Goal: Use online tool/utility: Utilize a website feature to perform a specific function

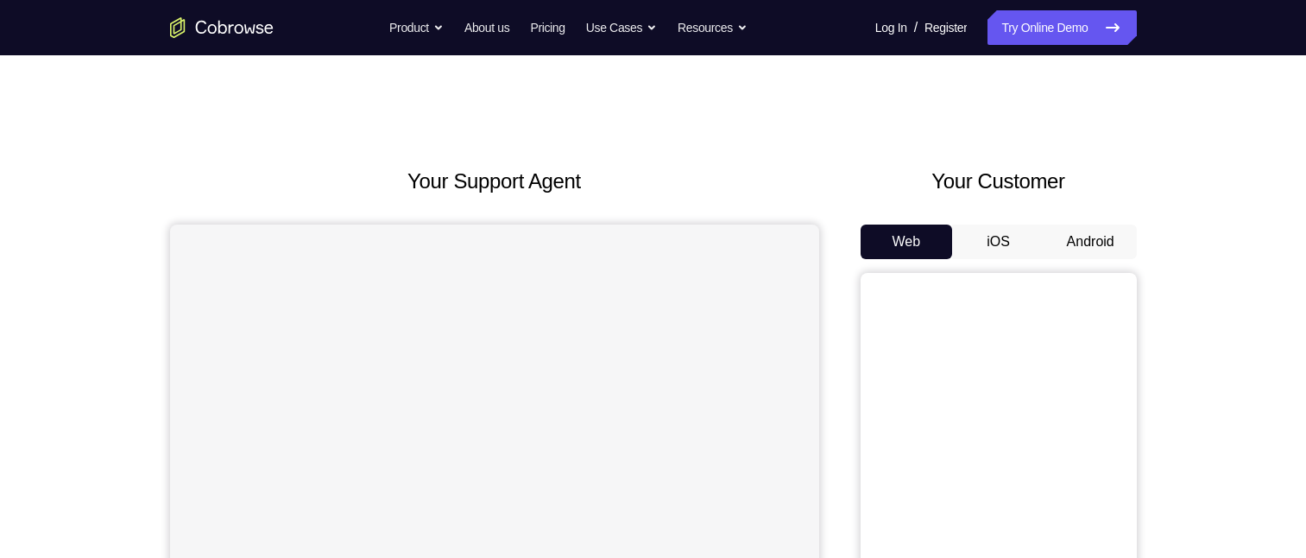
click at [1098, 237] on button "Android" at bounding box center [1091, 241] width 92 height 35
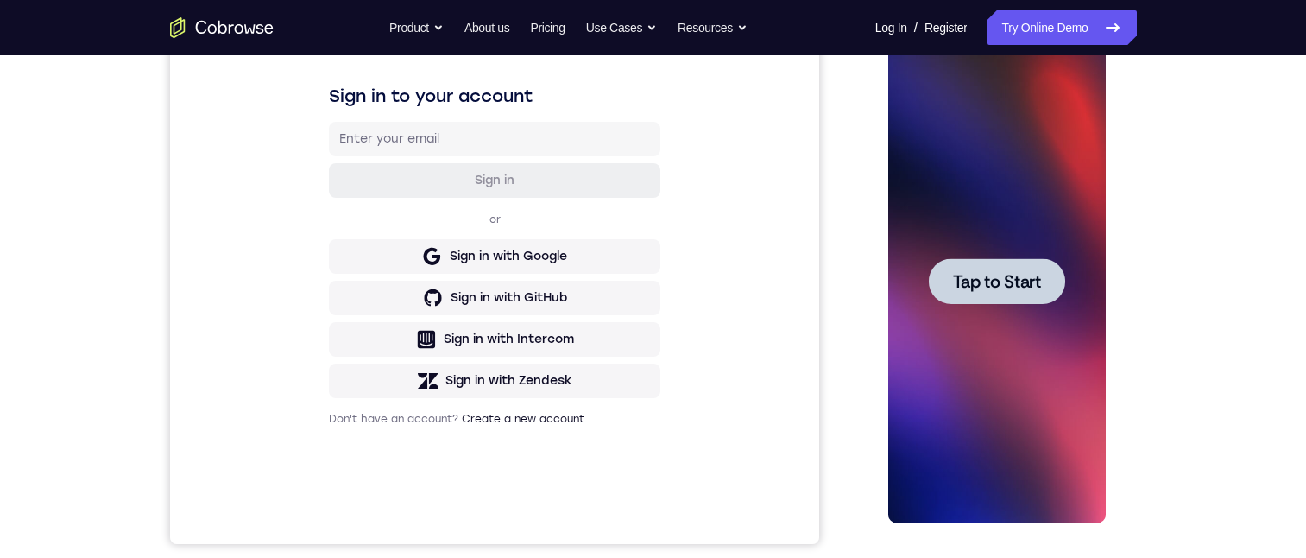
click at [948, 280] on div at bounding box center [997, 281] width 136 height 46
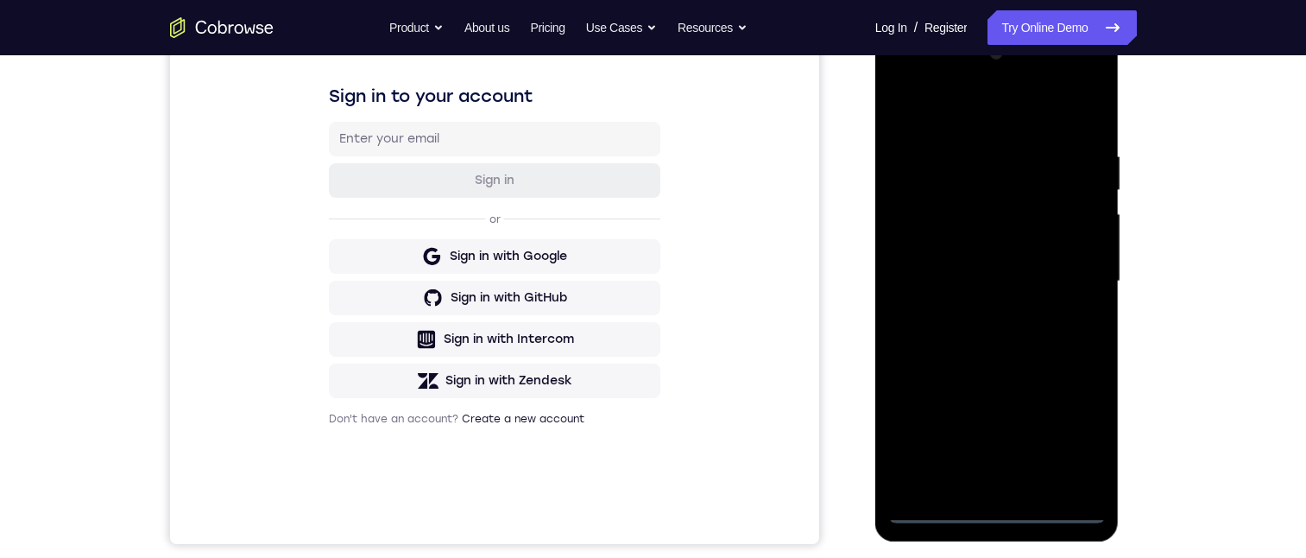
click at [1000, 513] on div at bounding box center [997, 281] width 218 height 483
click at [1084, 432] on div at bounding box center [997, 281] width 218 height 483
click at [964, 110] on div at bounding box center [997, 281] width 218 height 483
click at [1065, 282] on div at bounding box center [997, 281] width 218 height 483
click at [953, 302] on div at bounding box center [997, 281] width 218 height 483
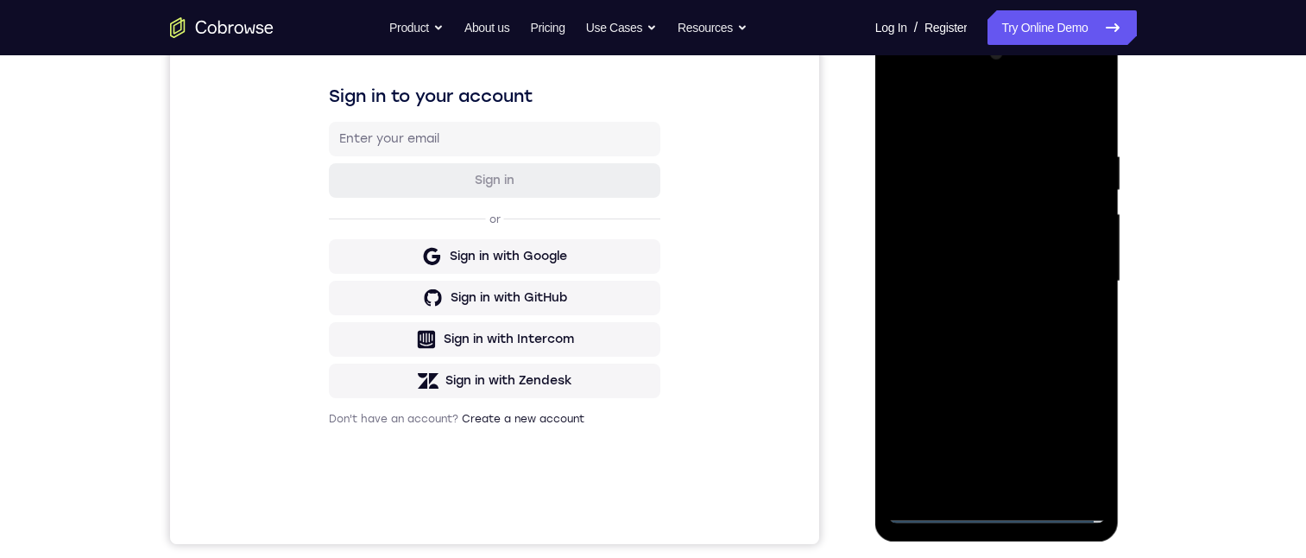
click at [977, 317] on div at bounding box center [997, 281] width 218 height 483
click at [977, 258] on div at bounding box center [997, 281] width 218 height 483
click at [981, 255] on div at bounding box center [997, 281] width 218 height 483
click at [985, 286] on div at bounding box center [997, 281] width 218 height 483
click at [957, 331] on div at bounding box center [997, 281] width 218 height 483
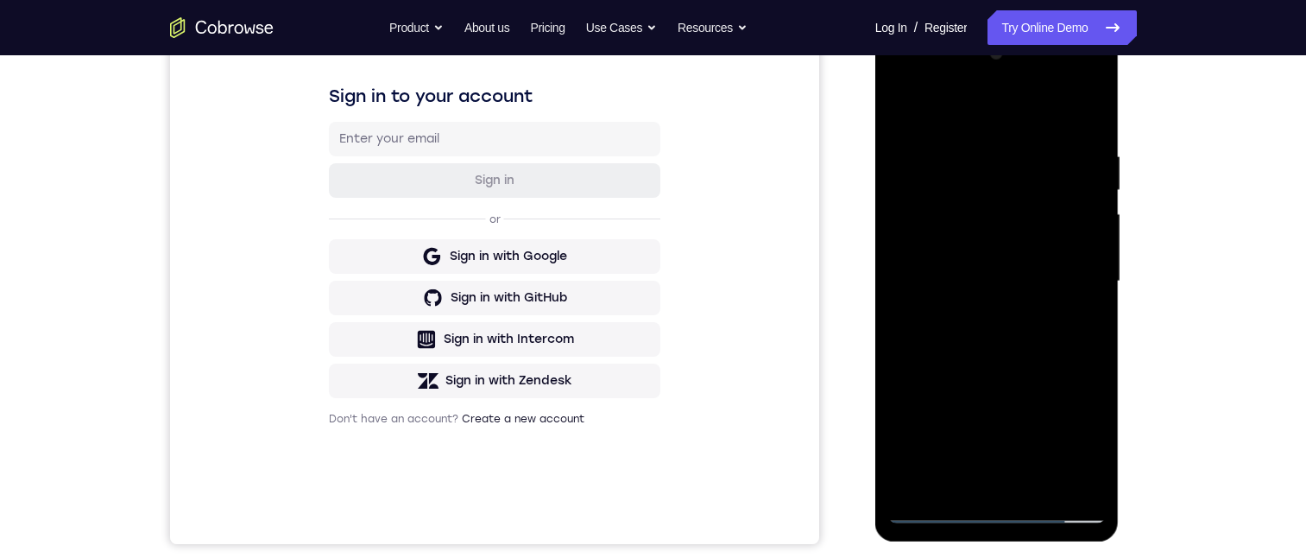
click at [959, 341] on div at bounding box center [997, 281] width 218 height 483
click at [1089, 142] on div at bounding box center [997, 281] width 218 height 483
click at [1087, 136] on div at bounding box center [997, 281] width 218 height 483
click at [1014, 483] on div at bounding box center [997, 281] width 218 height 483
click at [1074, 106] on div at bounding box center [997, 281] width 218 height 483
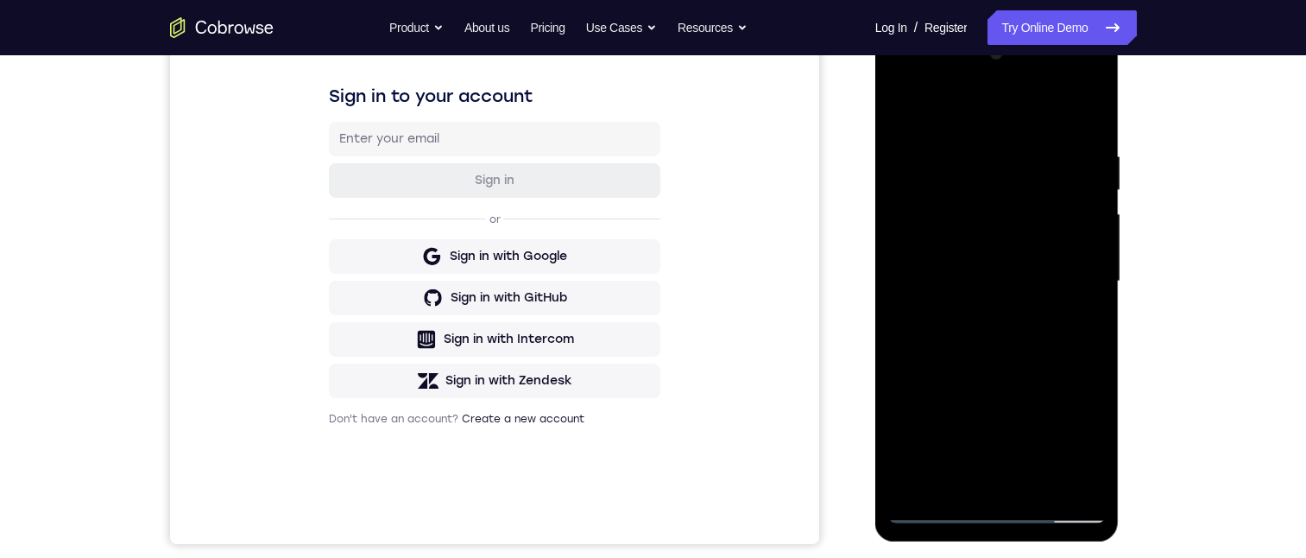
click at [1082, 144] on div at bounding box center [997, 281] width 218 height 483
click at [999, 206] on div at bounding box center [997, 281] width 218 height 483
click at [1008, 329] on div at bounding box center [997, 281] width 218 height 483
click at [1030, 486] on div at bounding box center [997, 281] width 218 height 483
click at [999, 342] on div at bounding box center [997, 281] width 218 height 483
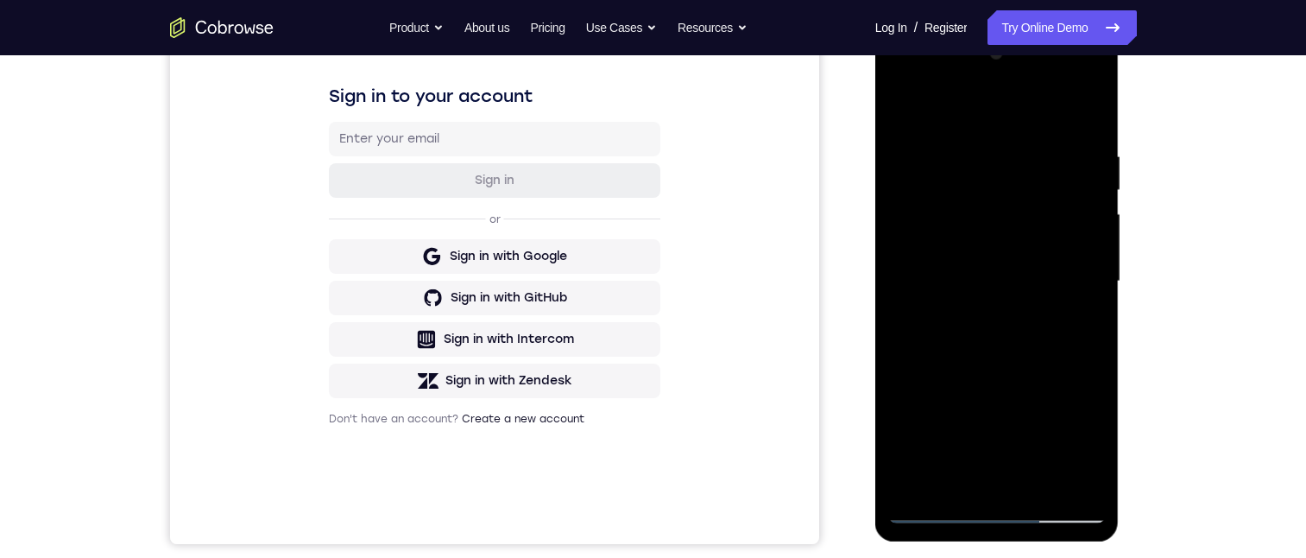
click at [1020, 312] on div at bounding box center [997, 281] width 218 height 483
click at [998, 266] on div at bounding box center [997, 281] width 218 height 483
click at [898, 115] on div at bounding box center [997, 281] width 218 height 483
click at [986, 241] on div at bounding box center [997, 281] width 218 height 483
click at [979, 477] on div at bounding box center [997, 281] width 218 height 483
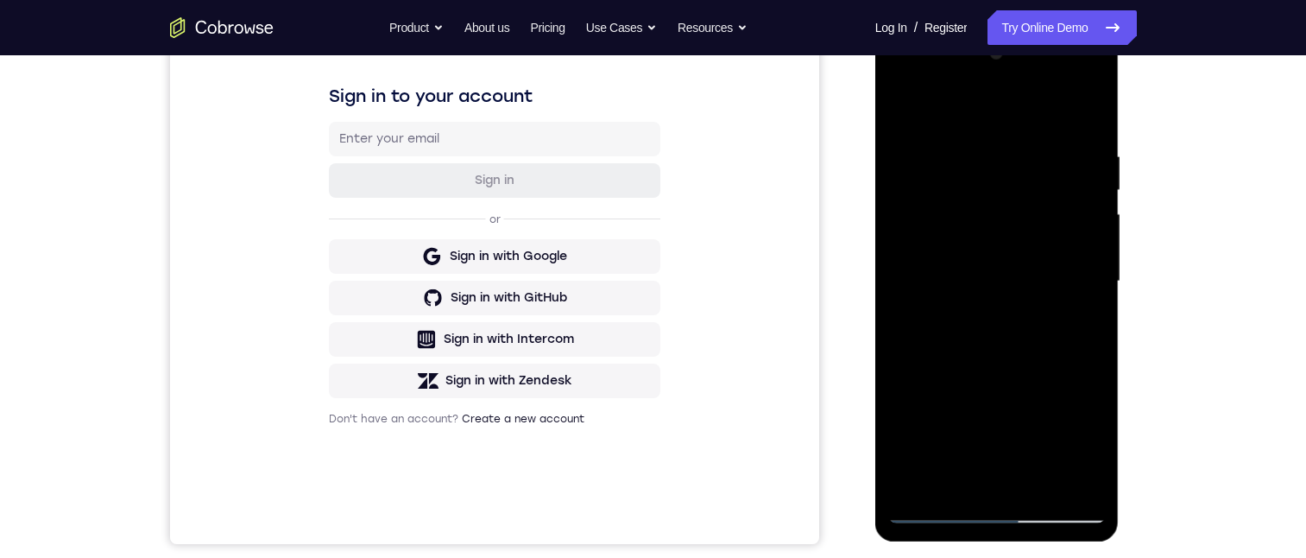
click at [1079, 327] on div at bounding box center [997, 281] width 218 height 483
click at [1077, 323] on div at bounding box center [997, 281] width 218 height 483
click at [1076, 323] on div at bounding box center [997, 281] width 218 height 483
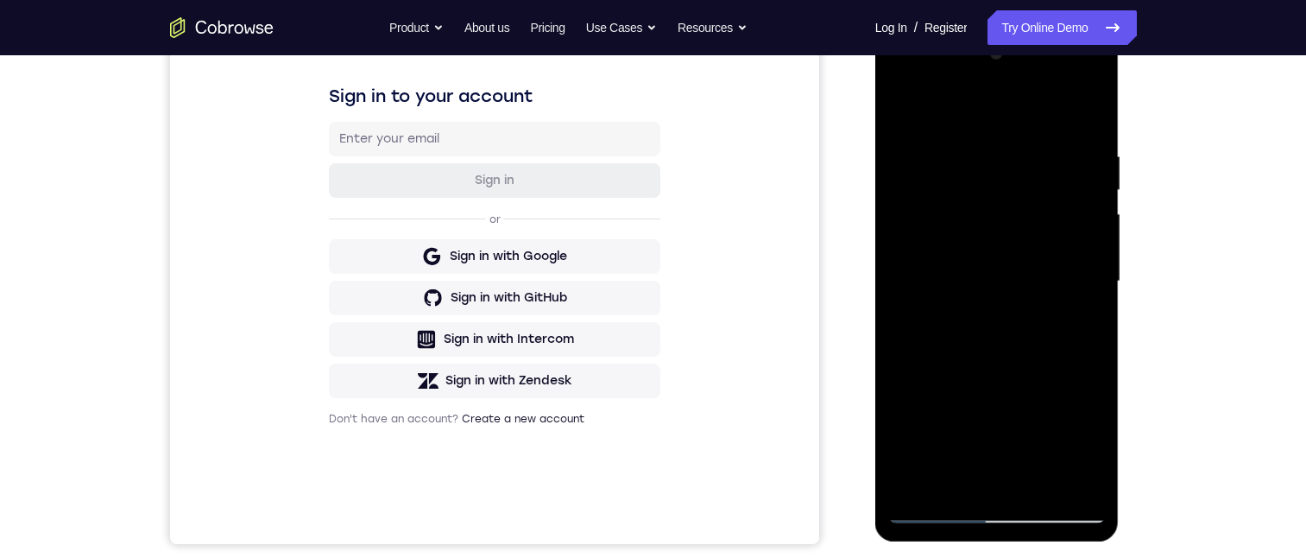
click at [901, 113] on div at bounding box center [997, 281] width 218 height 483
click at [995, 310] on div at bounding box center [997, 281] width 218 height 483
click at [962, 469] on div at bounding box center [997, 281] width 218 height 483
click at [1074, 321] on div at bounding box center [997, 281] width 218 height 483
click at [902, 106] on div at bounding box center [997, 281] width 218 height 483
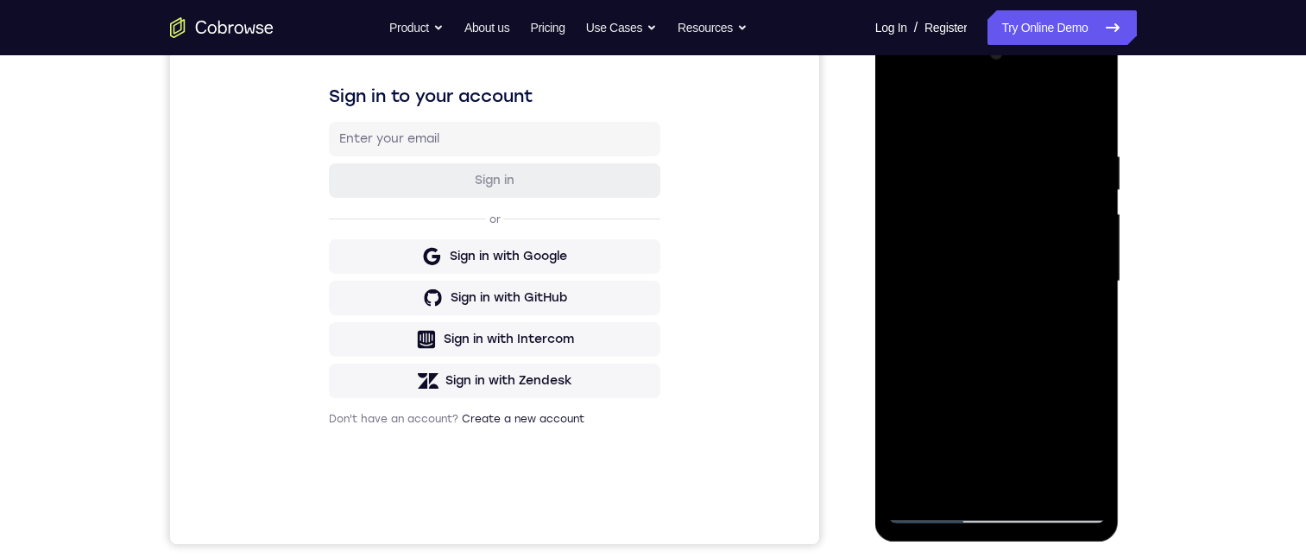
click at [1008, 384] on div at bounding box center [997, 281] width 218 height 483
click at [957, 483] on div at bounding box center [997, 281] width 218 height 483
click at [1084, 322] on div at bounding box center [997, 281] width 218 height 483
click at [901, 108] on div at bounding box center [997, 281] width 218 height 483
click at [1011, 337] on div at bounding box center [997, 281] width 218 height 483
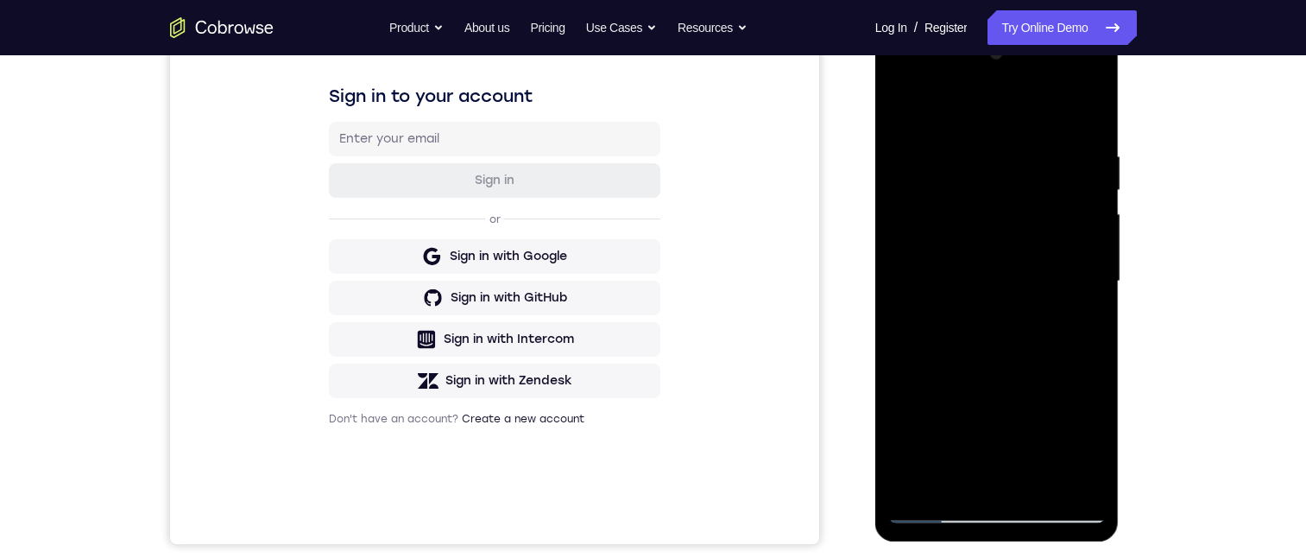
click at [943, 483] on div at bounding box center [997, 281] width 218 height 483
click at [1085, 324] on div at bounding box center [997, 281] width 218 height 483
click at [898, 110] on div at bounding box center [997, 281] width 218 height 483
click at [994, 274] on div at bounding box center [997, 281] width 218 height 483
click at [969, 471] on div at bounding box center [997, 281] width 218 height 483
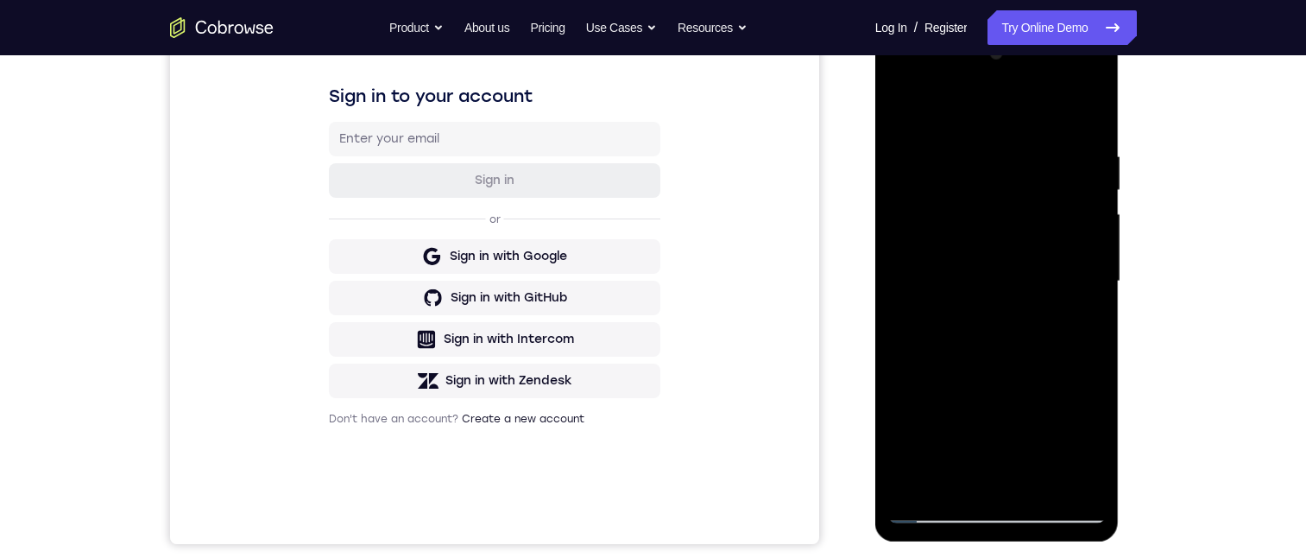
click at [1077, 327] on div at bounding box center [997, 281] width 218 height 483
click at [1083, 326] on div at bounding box center [997, 281] width 218 height 483
click at [951, 324] on div at bounding box center [997, 281] width 218 height 483
click at [1080, 327] on div at bounding box center [997, 281] width 218 height 483
click at [1047, 197] on div at bounding box center [997, 281] width 218 height 483
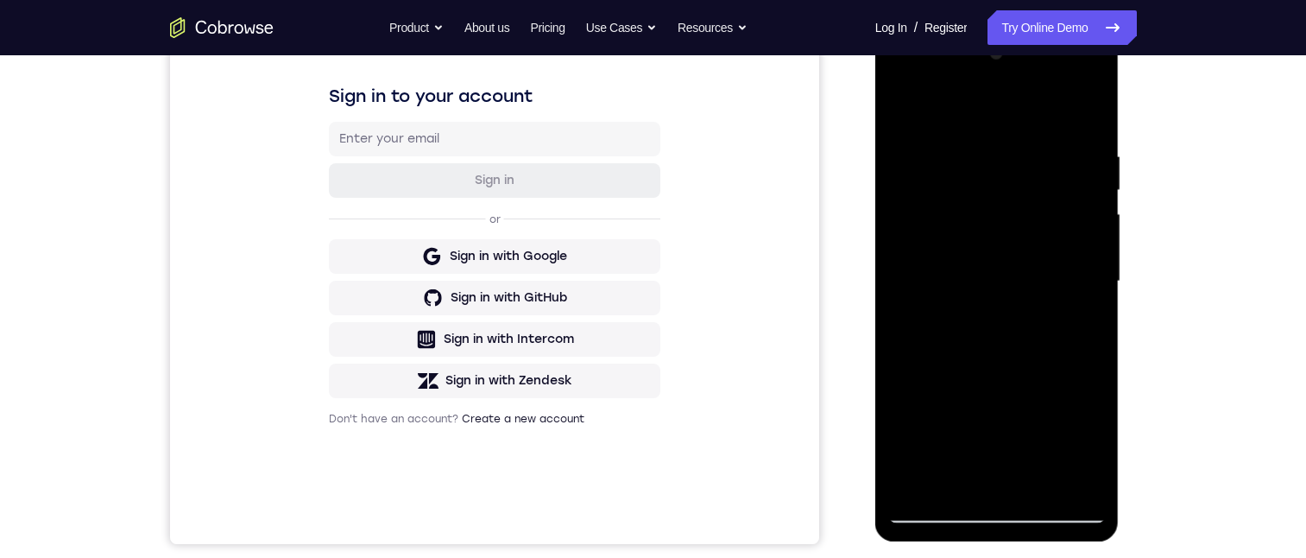
click at [952, 480] on div at bounding box center [997, 281] width 218 height 483
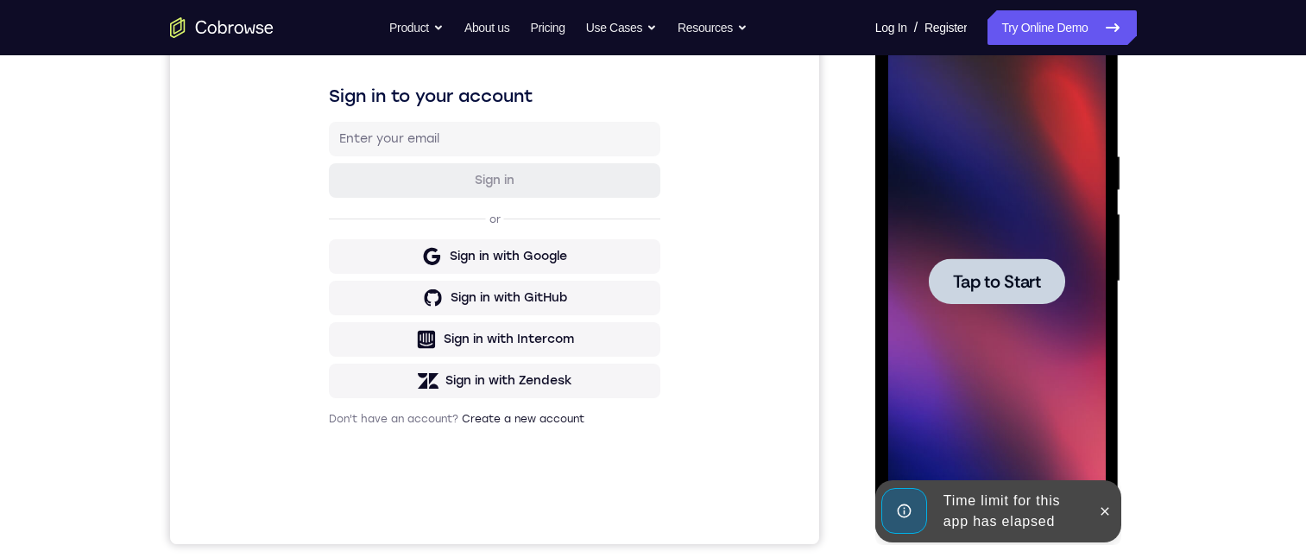
click at [1002, 255] on div at bounding box center [997, 281] width 218 height 483
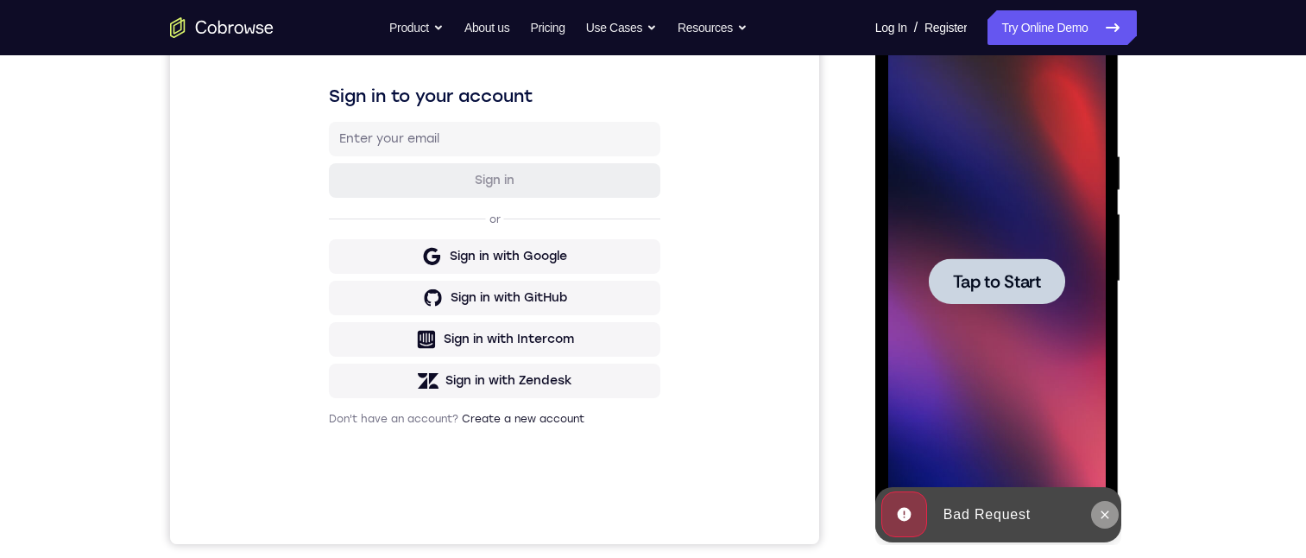
click at [1106, 521] on icon at bounding box center [1105, 515] width 14 height 14
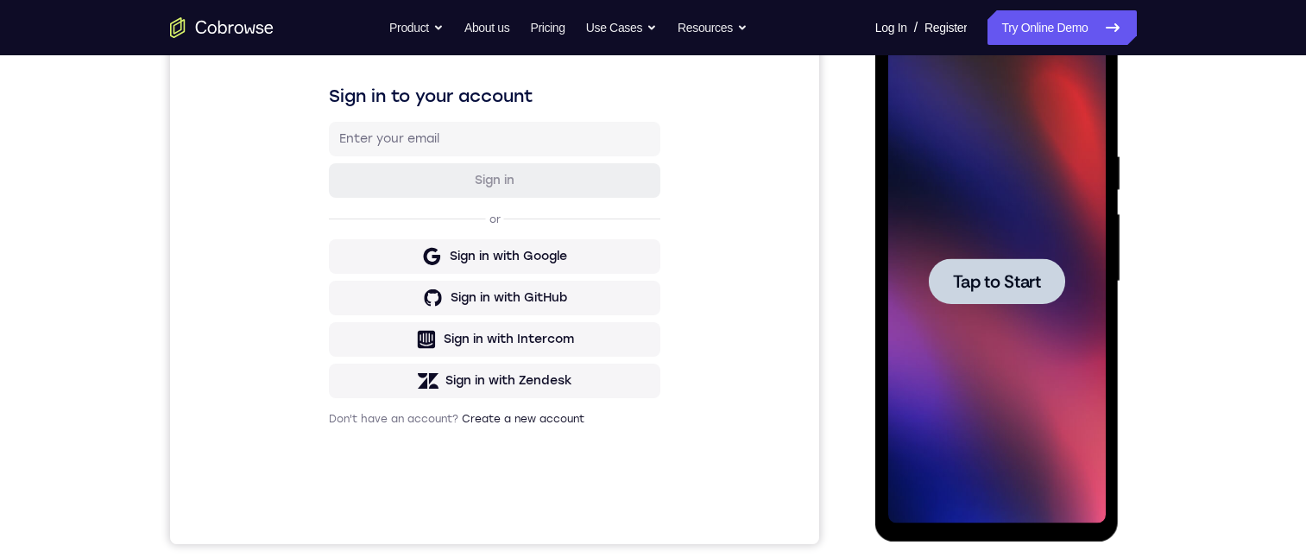
click at [1014, 273] on span "Tap to Start" at bounding box center [997, 281] width 88 height 17
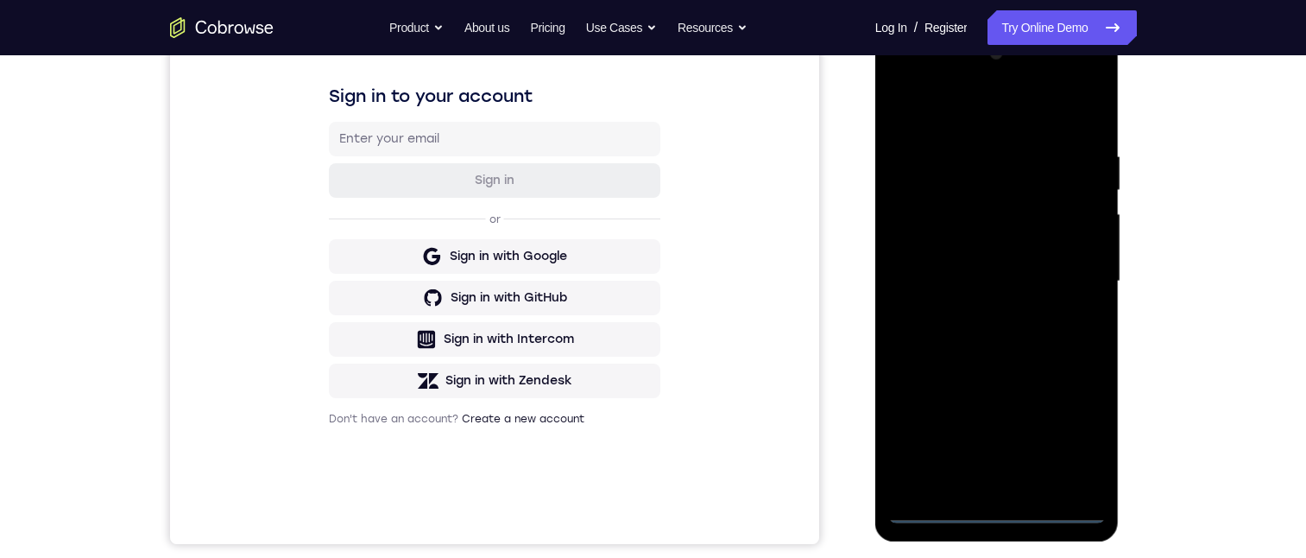
click at [996, 503] on div at bounding box center [997, 281] width 218 height 483
click at [987, 507] on div at bounding box center [997, 281] width 218 height 483
click at [994, 507] on div at bounding box center [997, 281] width 218 height 483
click at [1079, 434] on div at bounding box center [997, 281] width 218 height 483
click at [1051, 117] on div at bounding box center [997, 281] width 218 height 483
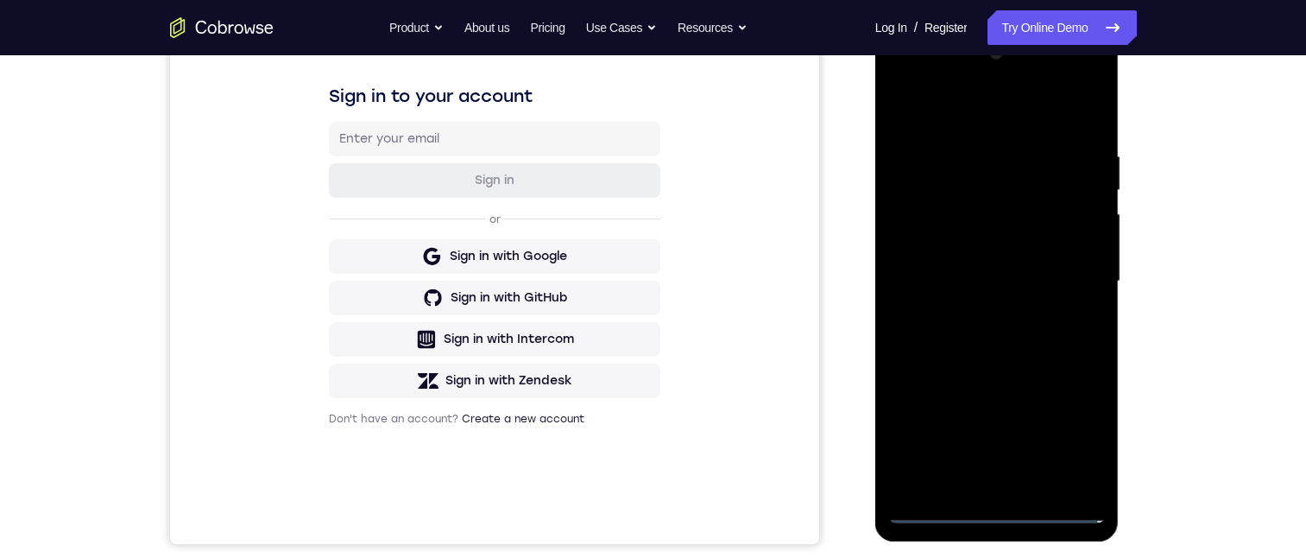
click at [1065, 275] on div at bounding box center [997, 281] width 218 height 483
click at [1018, 482] on div at bounding box center [997, 281] width 218 height 483
click at [923, 269] on div at bounding box center [997, 281] width 218 height 483
click at [953, 256] on div at bounding box center [997, 281] width 218 height 483
click at [1004, 279] on div at bounding box center [997, 281] width 218 height 483
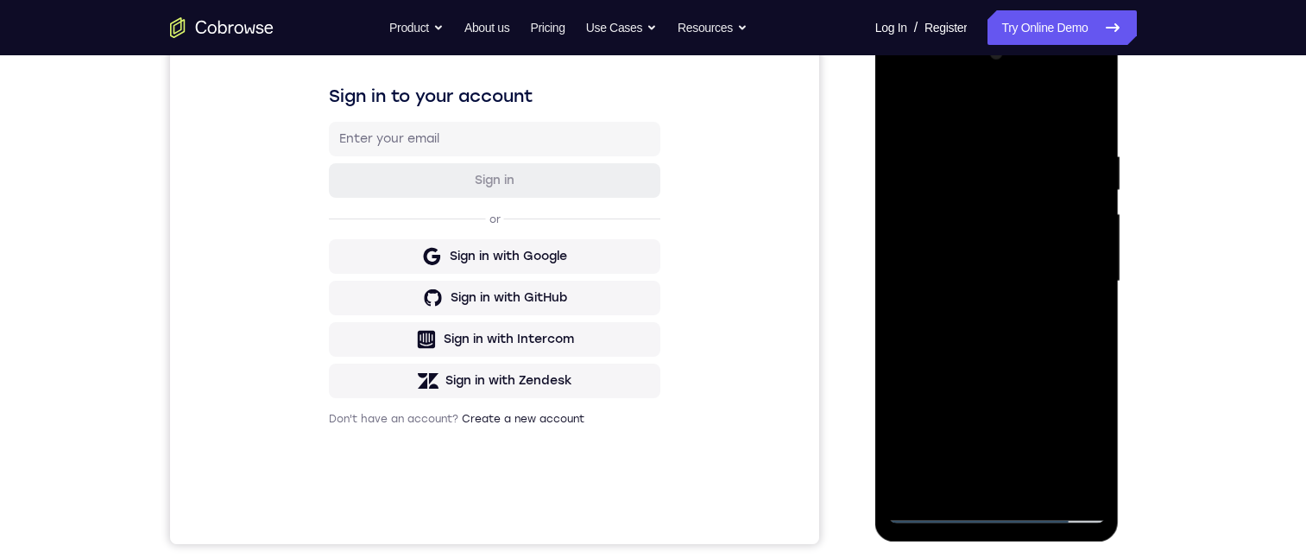
click at [1023, 322] on div at bounding box center [997, 281] width 218 height 483
click at [1039, 480] on div at bounding box center [997, 281] width 218 height 483
click at [995, 370] on div at bounding box center [997, 281] width 218 height 483
click at [1014, 235] on div at bounding box center [997, 281] width 218 height 483
click at [939, 483] on div at bounding box center [997, 281] width 218 height 483
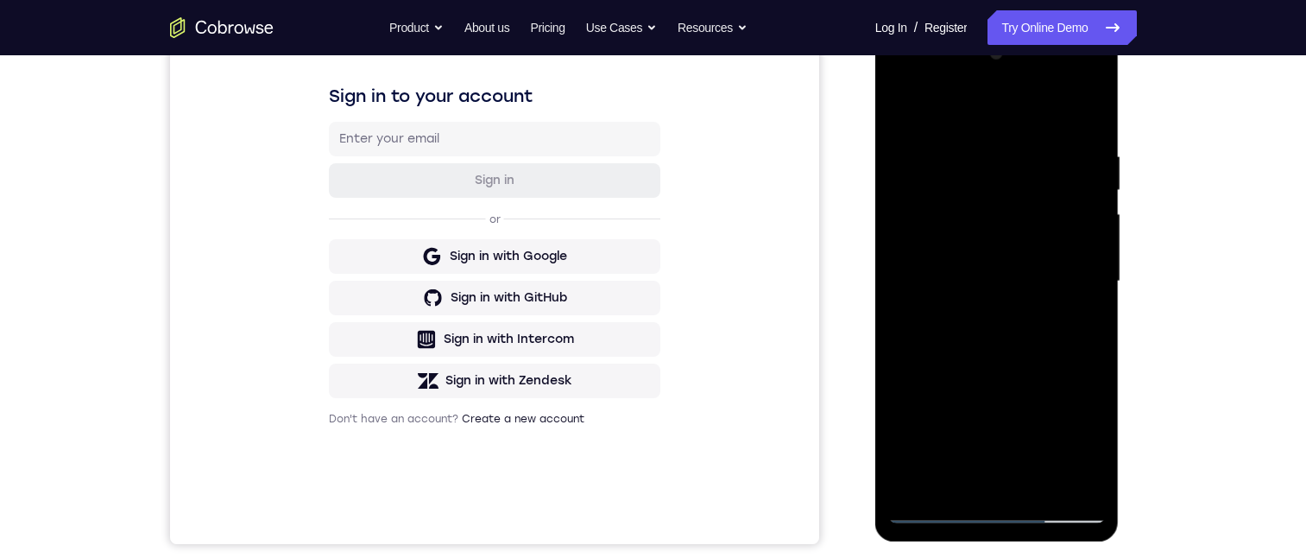
click at [1071, 322] on div at bounding box center [997, 281] width 218 height 483
click at [898, 106] on div at bounding box center [997, 281] width 218 height 483
click at [1012, 272] on div at bounding box center [997, 281] width 218 height 483
click at [1039, 319] on div at bounding box center [997, 281] width 218 height 483
click at [1053, 323] on div at bounding box center [997, 281] width 218 height 483
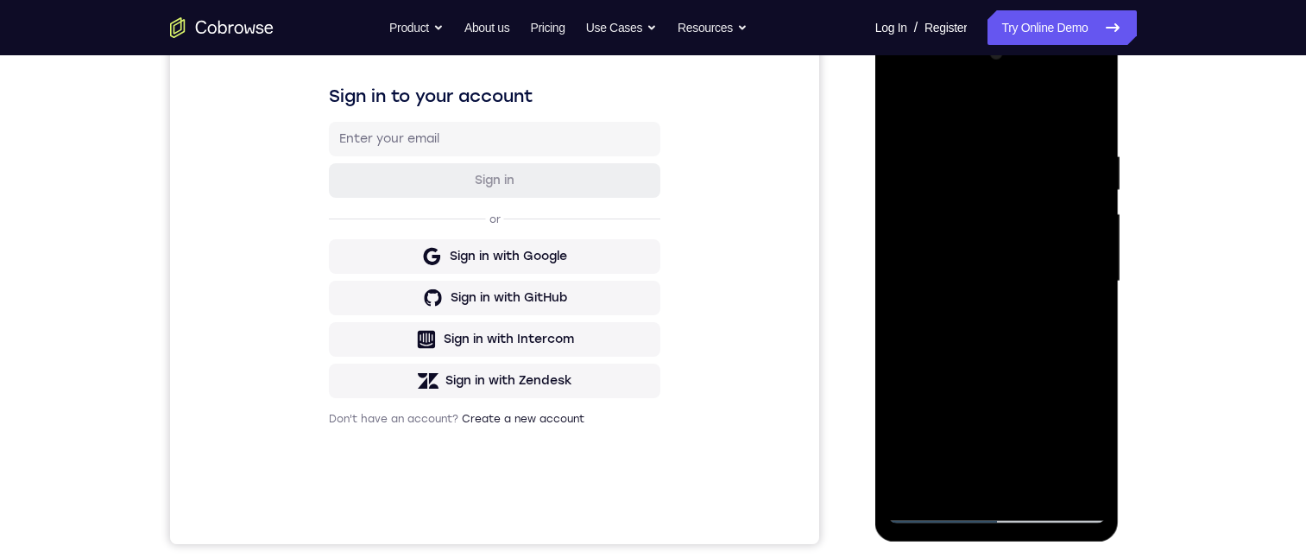
click at [1091, 445] on div at bounding box center [997, 281] width 218 height 483
click at [1084, 322] on div at bounding box center [997, 281] width 218 height 483
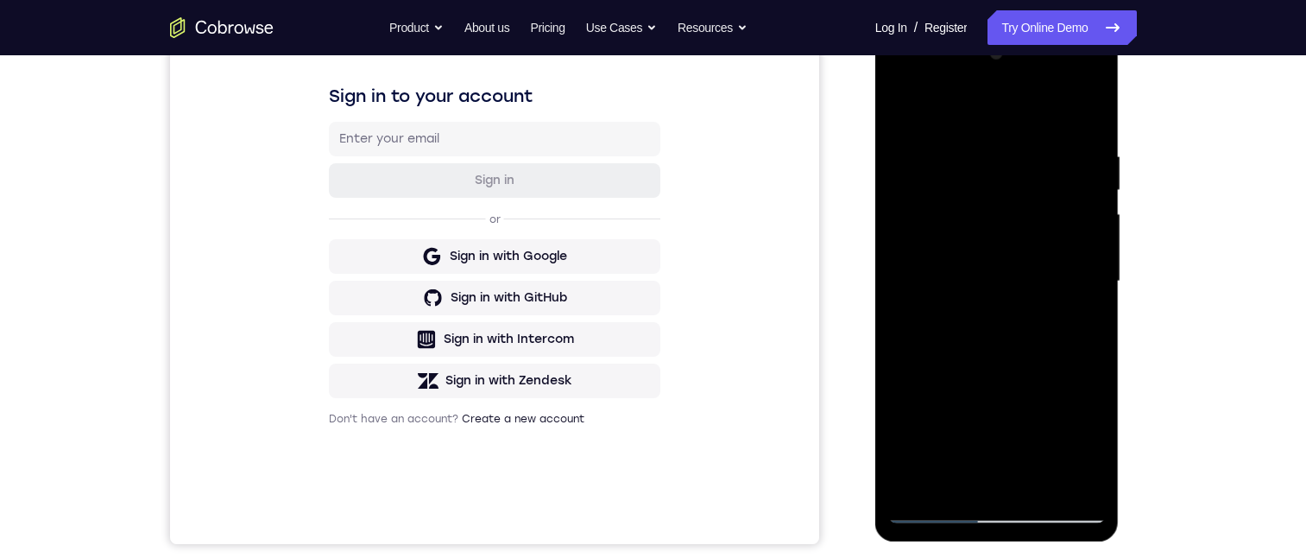
click at [1081, 317] on div at bounding box center [997, 281] width 218 height 483
click at [1075, 324] on div at bounding box center [997, 281] width 218 height 483
click at [1084, 445] on div at bounding box center [997, 281] width 218 height 483
click at [1088, 322] on div at bounding box center [997, 281] width 218 height 483
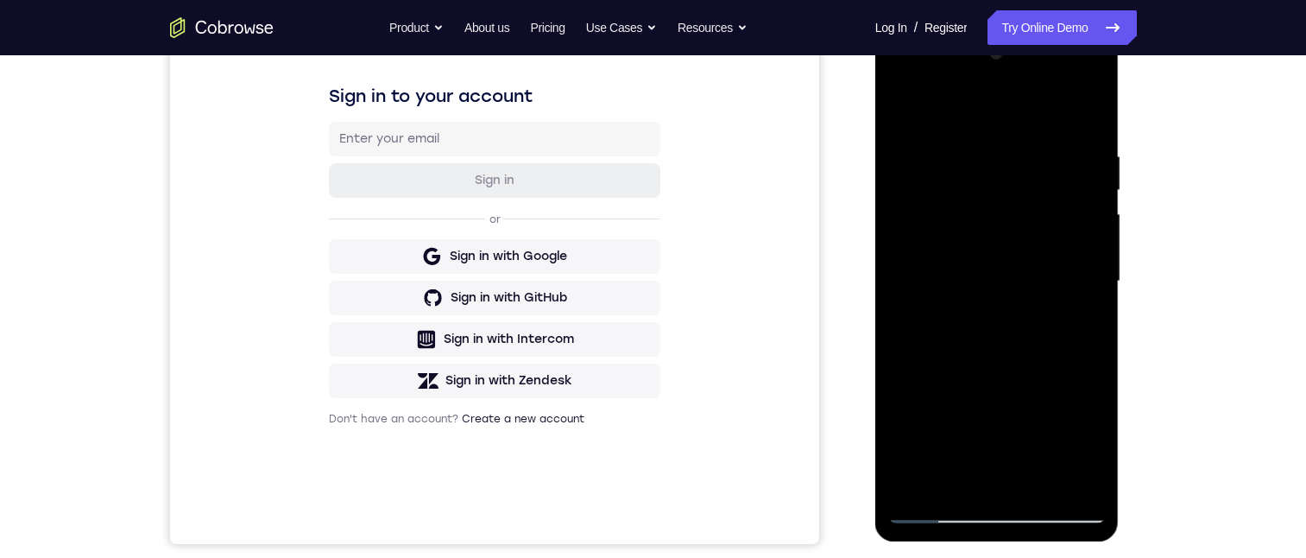
click at [957, 248] on div at bounding box center [997, 281] width 218 height 483
click at [954, 253] on div at bounding box center [997, 281] width 218 height 483
click at [973, 254] on div at bounding box center [997, 281] width 218 height 483
click at [932, 254] on div at bounding box center [997, 281] width 218 height 483
click at [932, 258] on div at bounding box center [997, 281] width 218 height 483
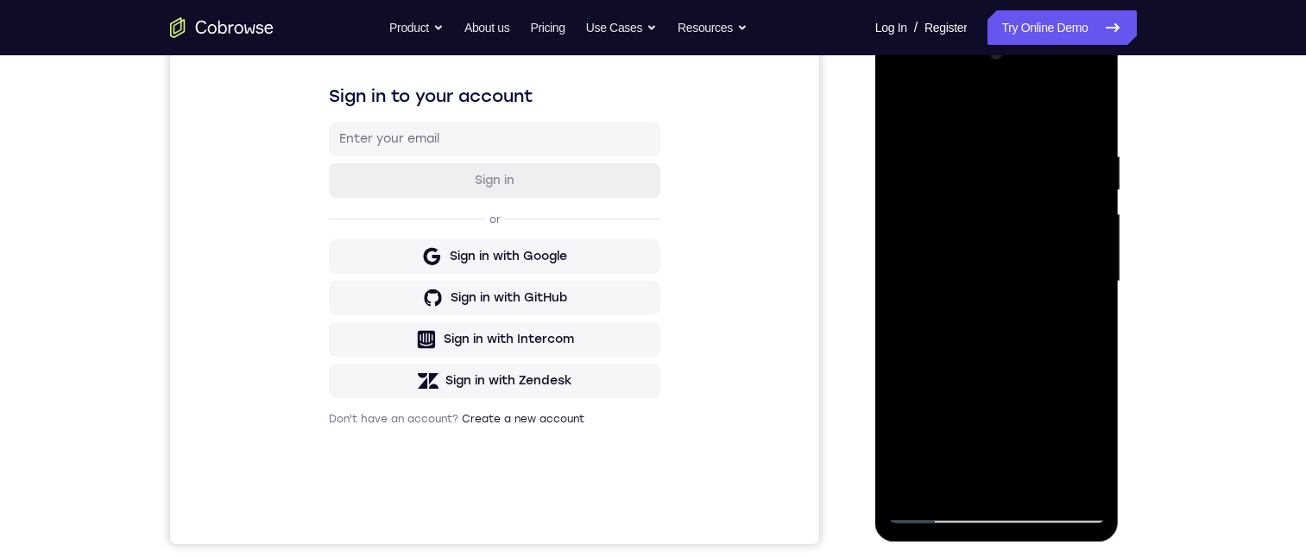
click at [950, 250] on div at bounding box center [997, 281] width 218 height 483
click at [955, 254] on div at bounding box center [997, 281] width 218 height 483
click at [956, 255] on div at bounding box center [997, 281] width 218 height 483
click at [957, 255] on div at bounding box center [997, 281] width 218 height 483
click at [967, 255] on div at bounding box center [997, 281] width 218 height 483
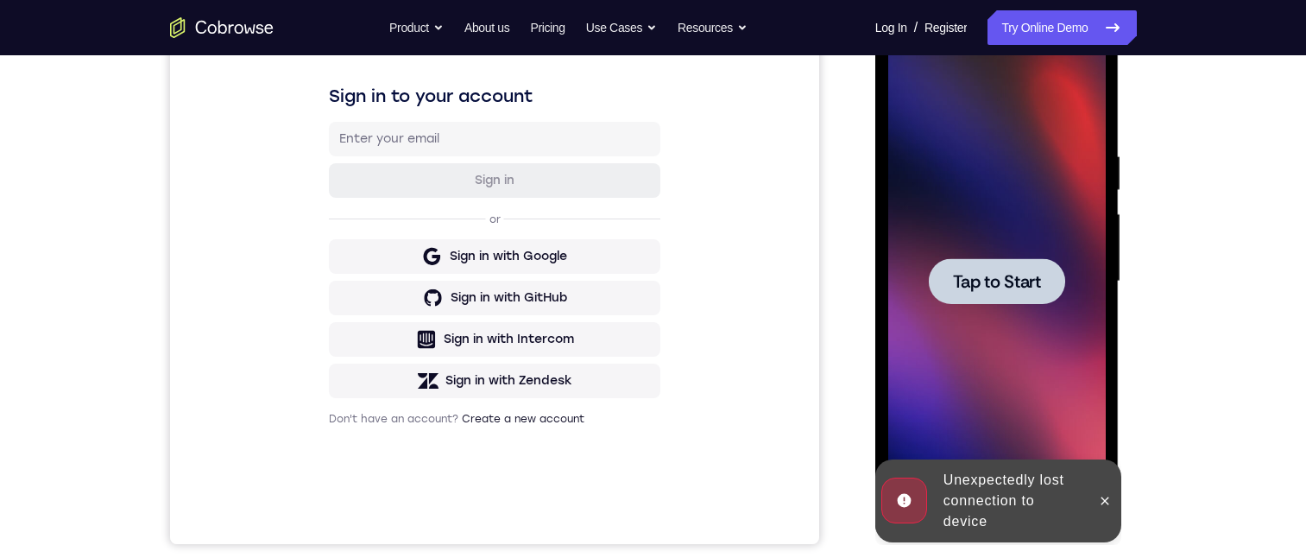
click at [974, 27] on div "Tap to Start" at bounding box center [997, 27] width 244 height 0
click at [975, 262] on div at bounding box center [997, 281] width 136 height 46
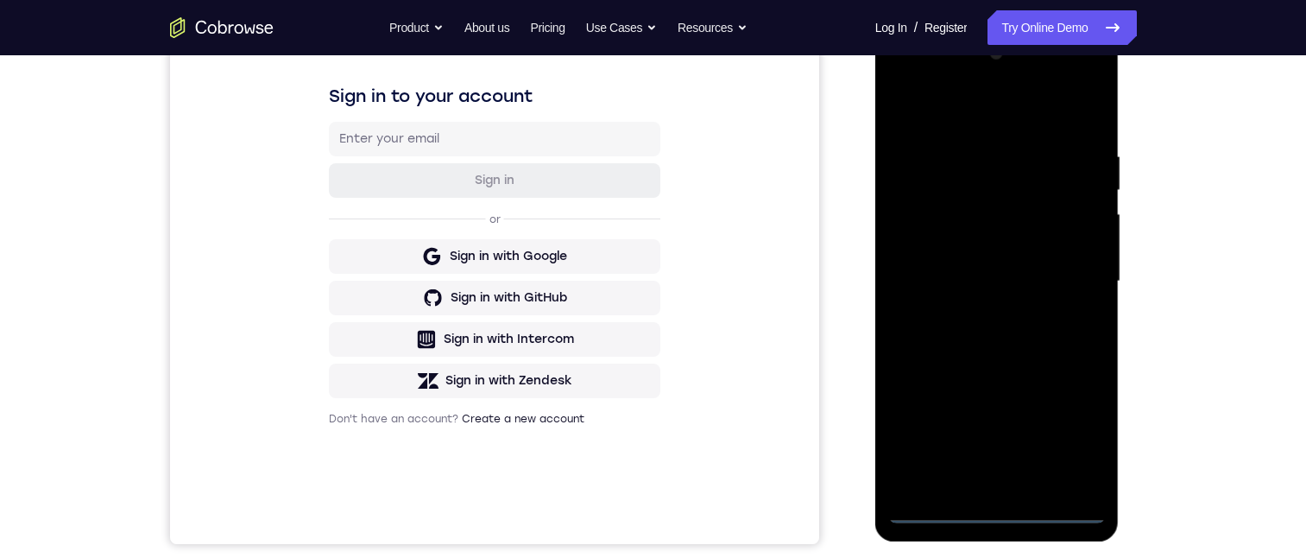
click at [998, 513] on div at bounding box center [997, 281] width 218 height 483
click at [1067, 431] on div at bounding box center [997, 281] width 218 height 483
click at [986, 111] on div at bounding box center [997, 281] width 218 height 483
click at [1066, 276] on div at bounding box center [997, 281] width 218 height 483
click at [977, 310] on div at bounding box center [997, 281] width 218 height 483
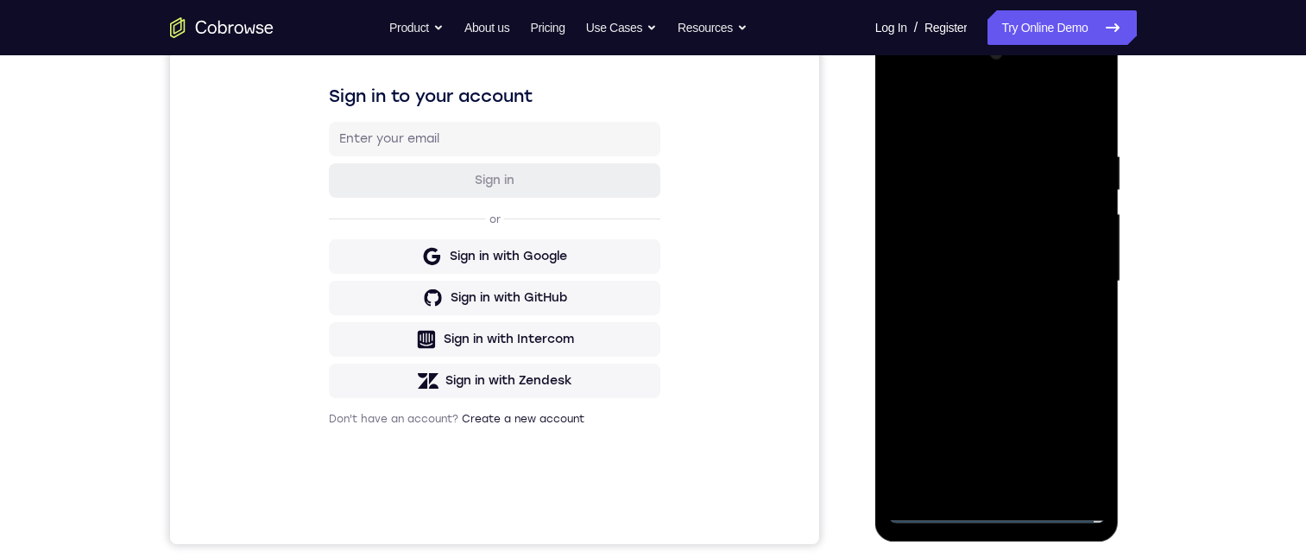
click at [991, 269] on div at bounding box center [997, 281] width 218 height 483
click at [995, 250] on div at bounding box center [997, 281] width 218 height 483
click at [1027, 286] on div at bounding box center [997, 281] width 218 height 483
click at [1002, 357] on div at bounding box center [997, 281] width 218 height 483
click at [1070, 111] on div at bounding box center [997, 281] width 218 height 483
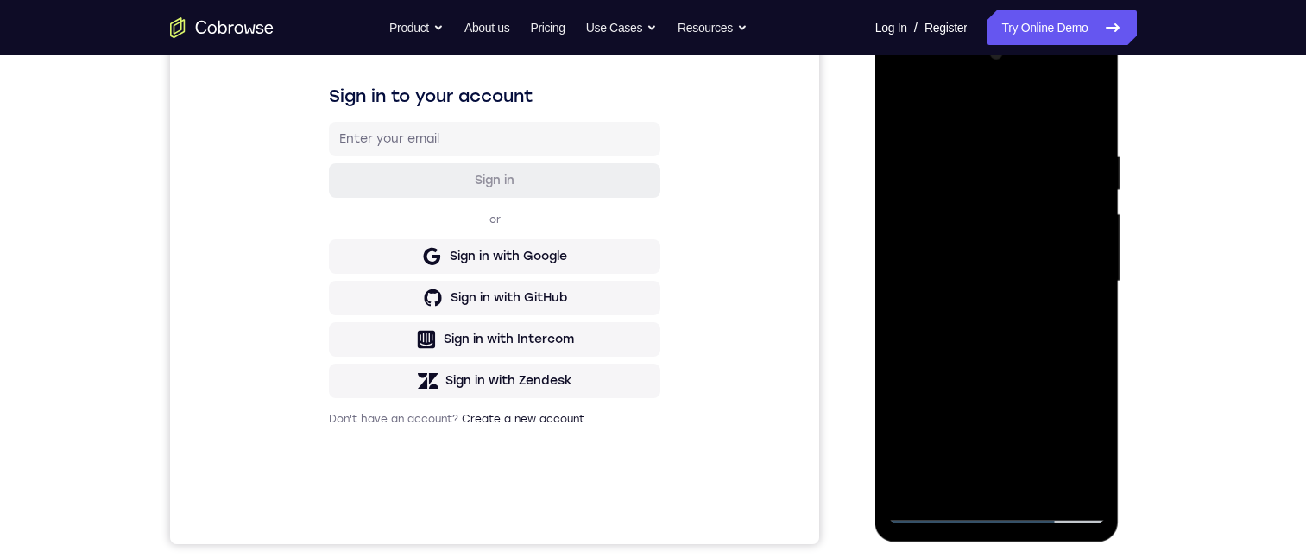
click at [1089, 103] on div at bounding box center [997, 281] width 218 height 483
click at [1036, 486] on div at bounding box center [997, 281] width 218 height 483
click at [995, 369] on div at bounding box center [997, 281] width 218 height 483
click at [995, 267] on div at bounding box center [997, 281] width 218 height 483
click at [1077, 325] on div at bounding box center [997, 281] width 218 height 483
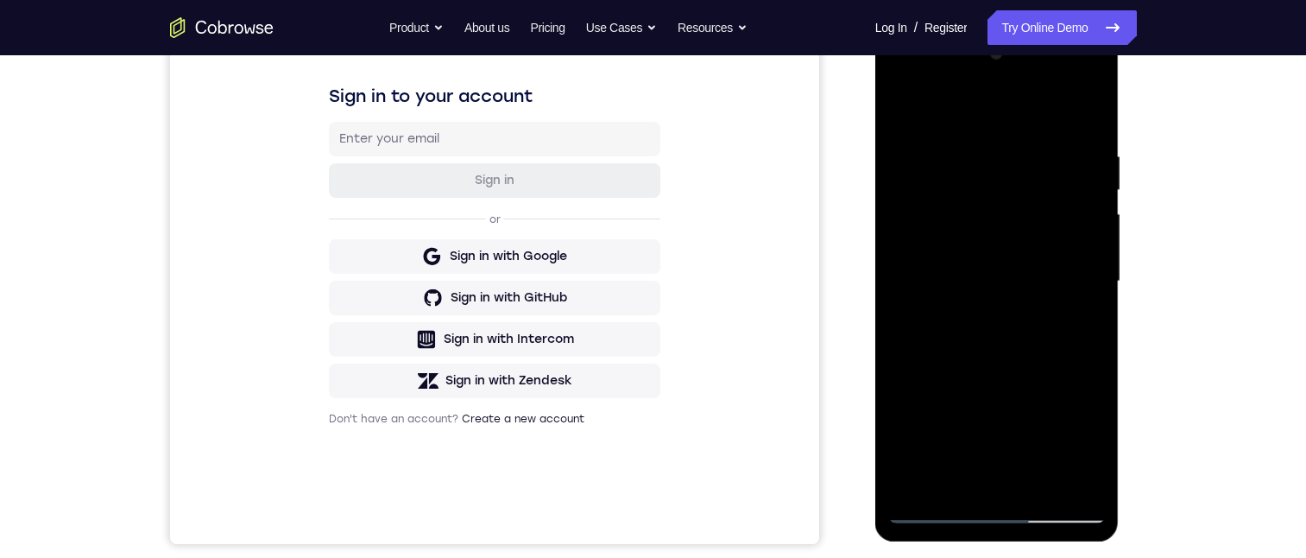
click at [1077, 325] on div at bounding box center [997, 281] width 218 height 483
click at [1080, 321] on div at bounding box center [997, 281] width 218 height 483
click at [1095, 447] on div at bounding box center [997, 281] width 218 height 483
click at [1077, 323] on div at bounding box center [997, 281] width 218 height 483
click at [901, 106] on div at bounding box center [997, 281] width 218 height 483
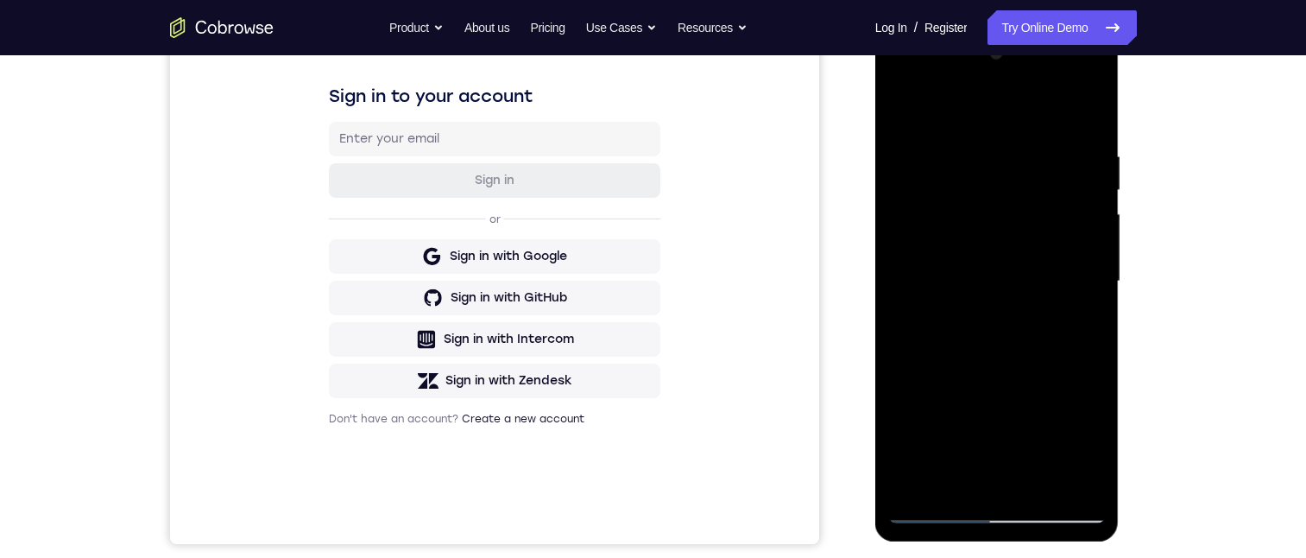
click at [1016, 272] on div at bounding box center [997, 281] width 218 height 483
click at [930, 474] on div at bounding box center [997, 281] width 218 height 483
click at [1071, 320] on div at bounding box center [997, 281] width 218 height 483
click at [1081, 324] on div at bounding box center [997, 281] width 218 height 483
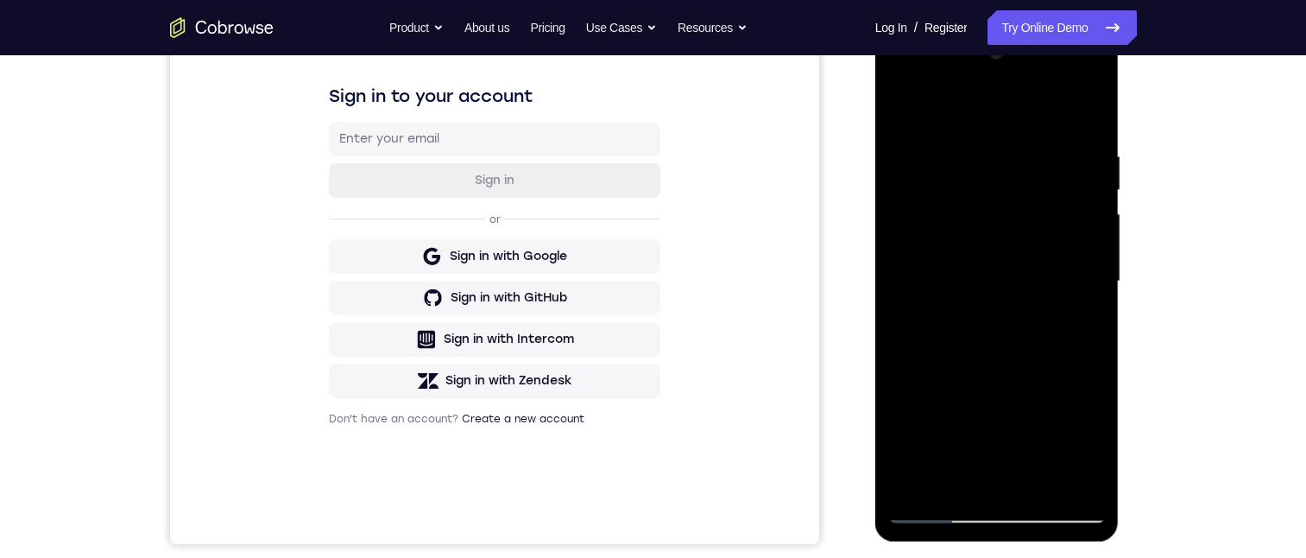
click at [899, 110] on div at bounding box center [997, 281] width 218 height 483
click at [1008, 264] on div at bounding box center [997, 281] width 218 height 483
click at [905, 110] on div at bounding box center [997, 281] width 218 height 483
drag, startPoint x: 967, startPoint y: 230, endPoint x: 966, endPoint y: 247, distance: 17.3
click at [967, 231] on div at bounding box center [997, 281] width 218 height 483
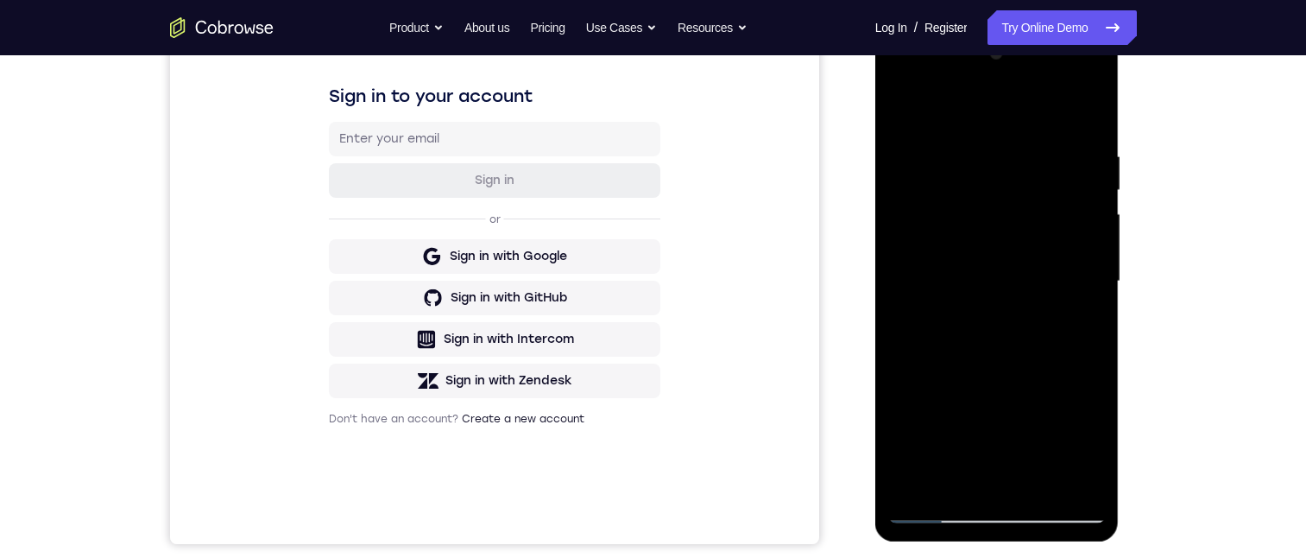
click at [916, 476] on div at bounding box center [997, 281] width 218 height 483
click at [1084, 319] on div at bounding box center [997, 281] width 218 height 483
click at [1081, 324] on div at bounding box center [997, 281] width 218 height 483
click at [1079, 322] on div at bounding box center [997, 281] width 218 height 483
click at [1079, 319] on div at bounding box center [997, 281] width 218 height 483
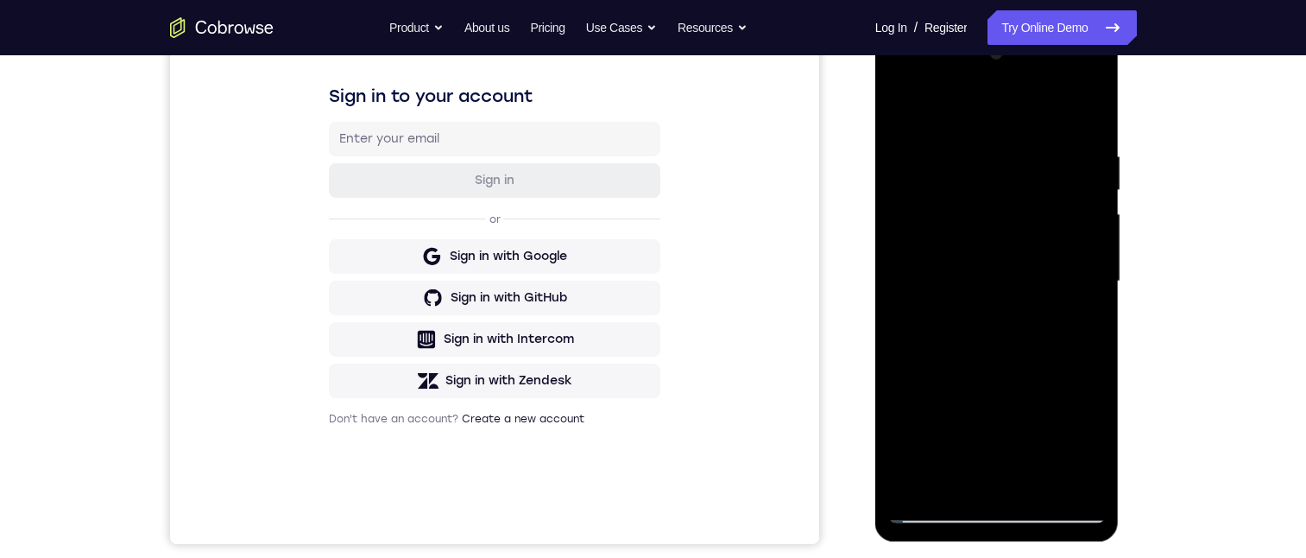
click at [905, 106] on div at bounding box center [997, 281] width 218 height 483
click at [1009, 236] on div at bounding box center [997, 281] width 218 height 483
click at [1072, 324] on div at bounding box center [997, 281] width 218 height 483
click at [902, 103] on div at bounding box center [997, 281] width 218 height 483
click at [989, 273] on div at bounding box center [997, 281] width 218 height 483
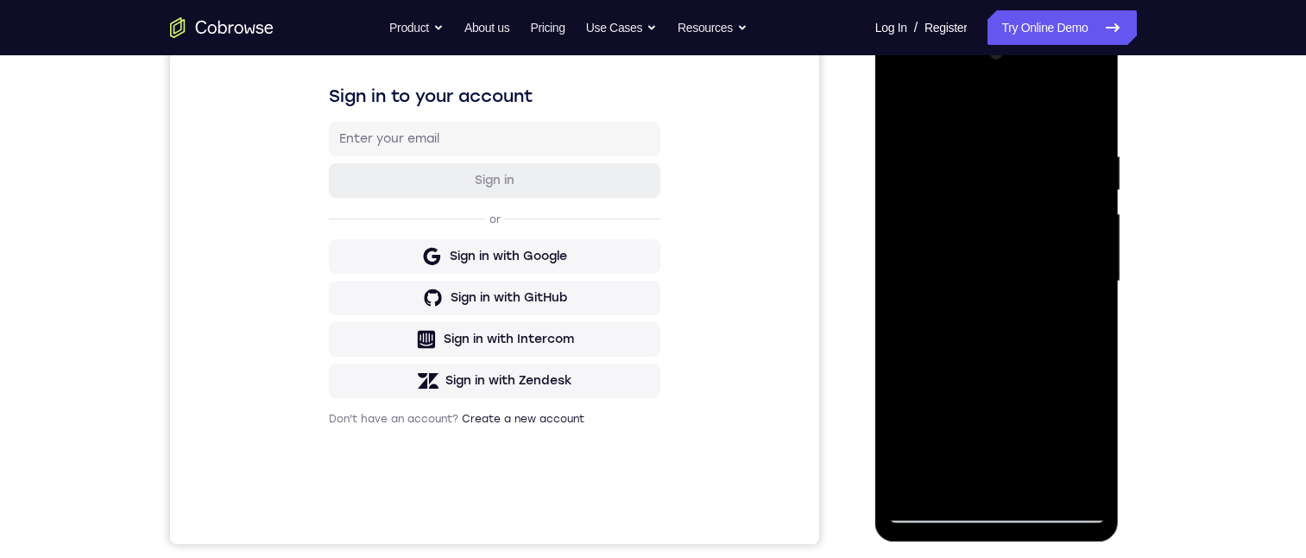
click at [948, 477] on div at bounding box center [997, 281] width 218 height 483
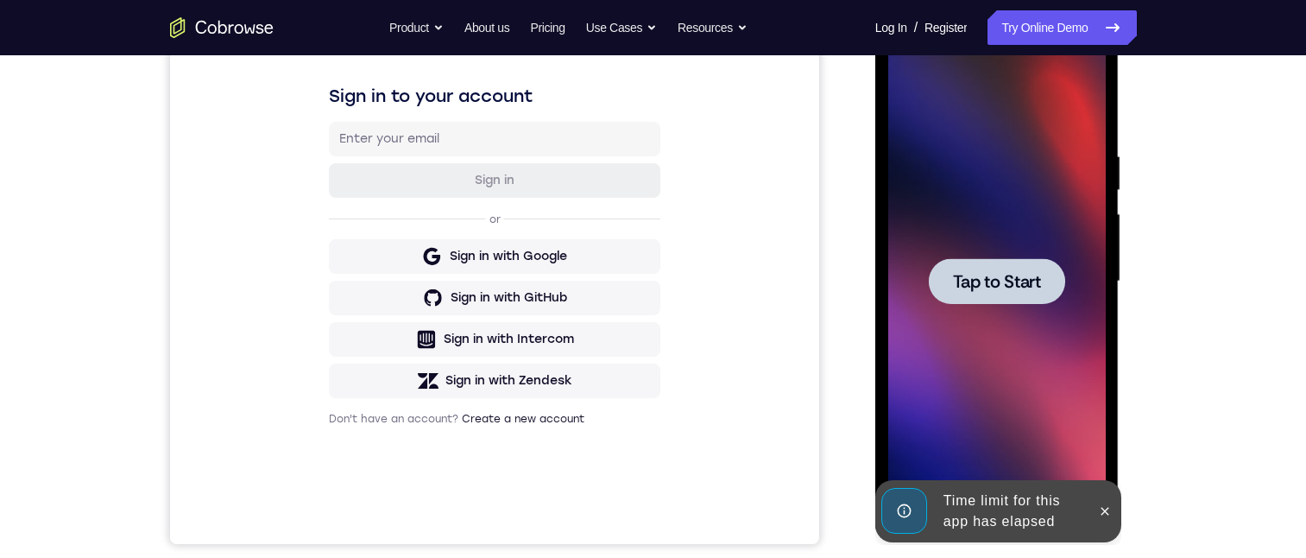
click at [975, 300] on div at bounding box center [997, 281] width 136 height 46
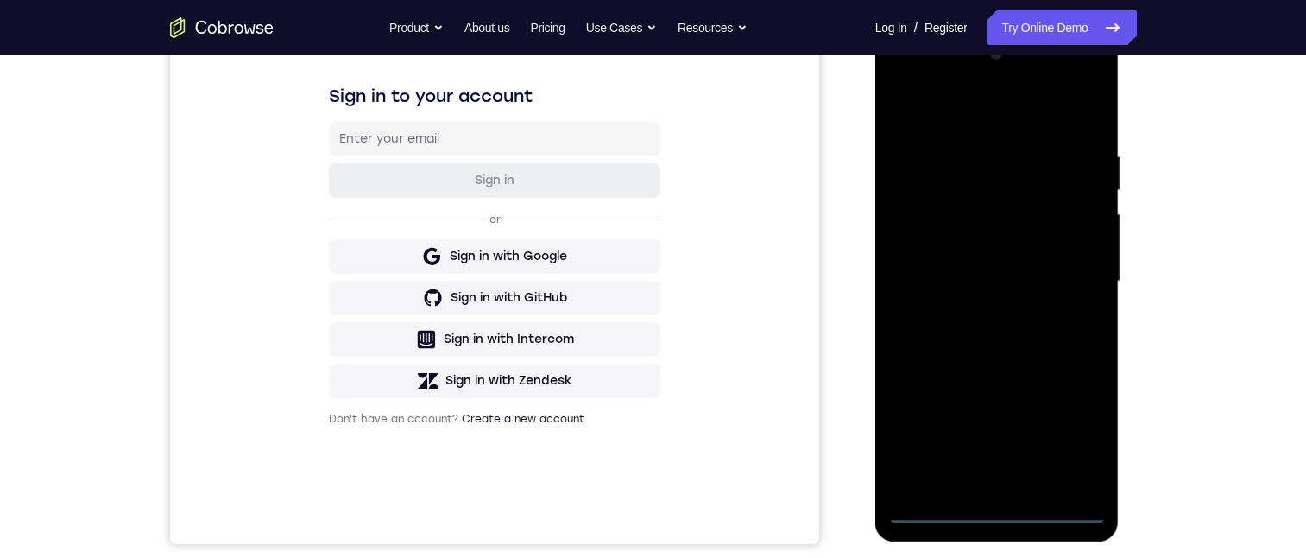
click at [995, 509] on div at bounding box center [997, 281] width 218 height 483
drag, startPoint x: 1084, startPoint y: 449, endPoint x: 1998, endPoint y: 466, distance: 913.6
click at [1084, 449] on div at bounding box center [997, 281] width 218 height 483
click at [982, 114] on div at bounding box center [997, 281] width 218 height 483
click at [1066, 272] on div at bounding box center [997, 281] width 218 height 483
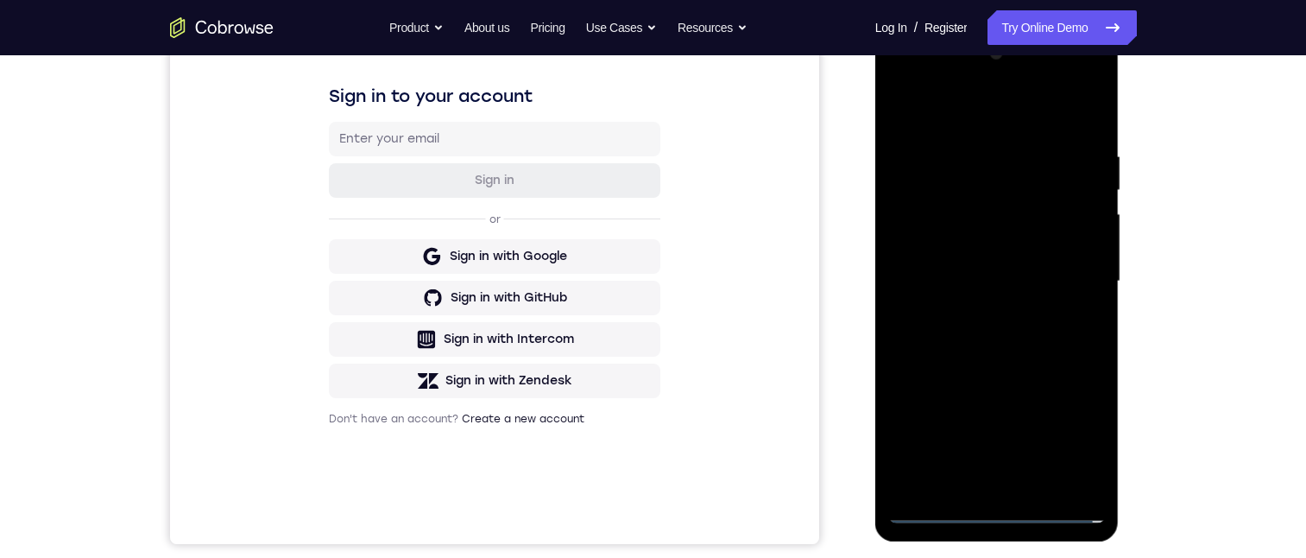
click at [972, 318] on div at bounding box center [997, 281] width 218 height 483
click at [992, 259] on div at bounding box center [997, 281] width 218 height 483
click at [1001, 258] on div at bounding box center [997, 281] width 218 height 483
click at [1026, 281] on div at bounding box center [997, 281] width 218 height 483
click at [1073, 107] on div at bounding box center [997, 281] width 218 height 483
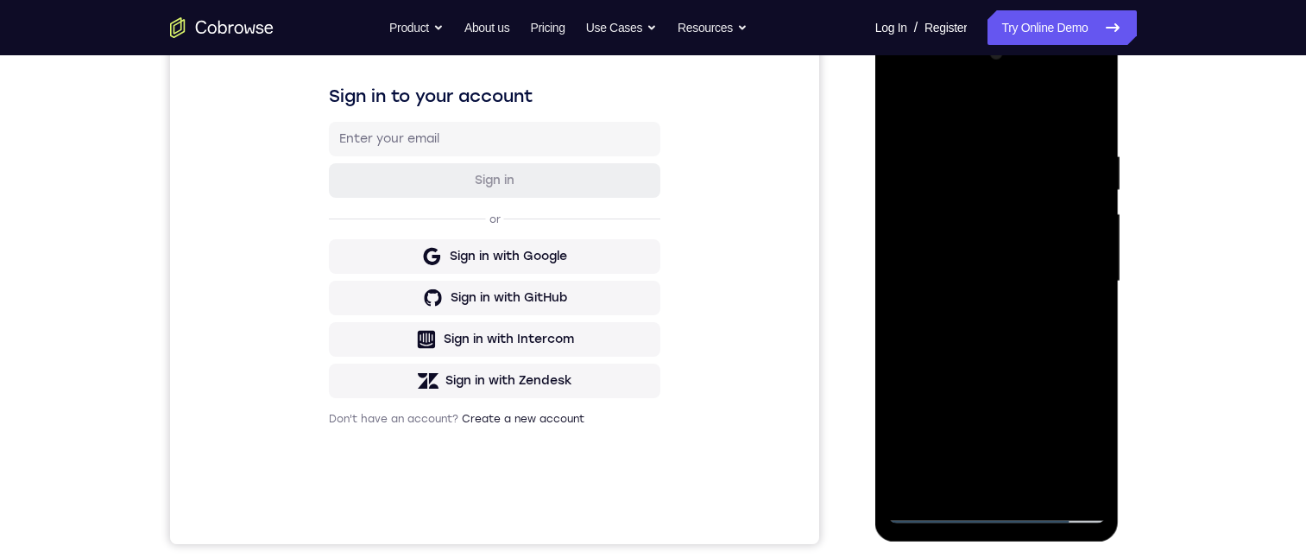
click at [1021, 332] on div at bounding box center [997, 281] width 218 height 483
click at [1043, 486] on div at bounding box center [997, 281] width 218 height 483
click at [995, 377] on div at bounding box center [997, 281] width 218 height 483
click at [1007, 225] on div at bounding box center [997, 281] width 218 height 483
click at [967, 476] on div at bounding box center [997, 281] width 218 height 483
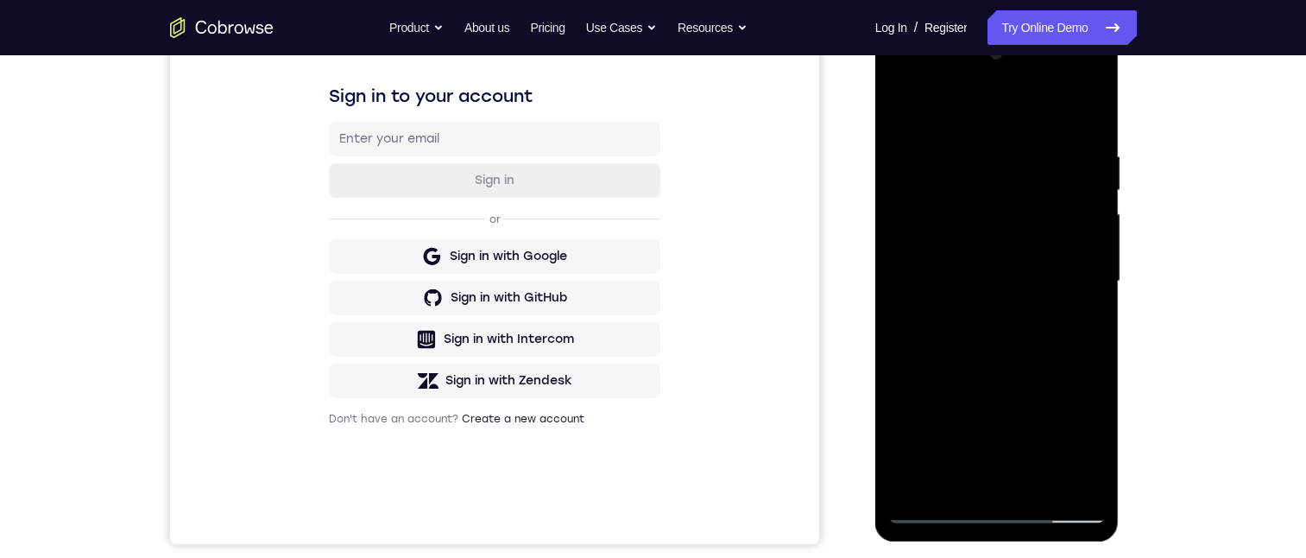
click at [1079, 320] on div at bounding box center [997, 281] width 218 height 483
click at [901, 107] on div at bounding box center [997, 281] width 218 height 483
click at [960, 279] on div at bounding box center [997, 281] width 218 height 483
click at [1080, 319] on div at bounding box center [997, 281] width 218 height 483
click at [1088, 444] on div at bounding box center [997, 281] width 218 height 483
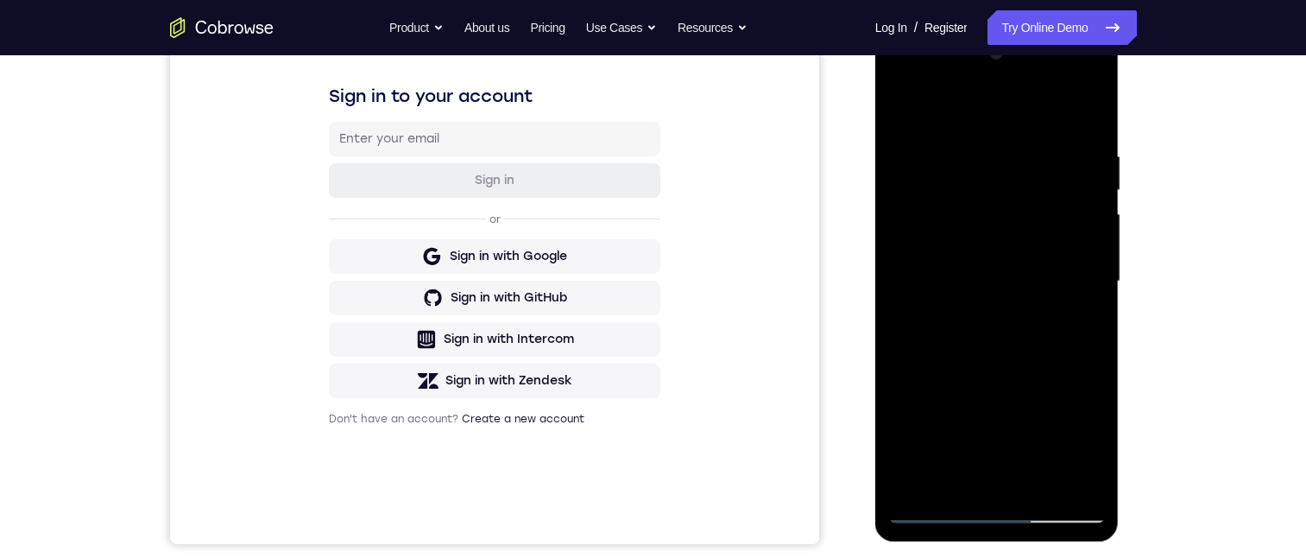
click at [1088, 444] on div at bounding box center [997, 281] width 218 height 483
drag, startPoint x: 1078, startPoint y: 324, endPoint x: 2006, endPoint y: 358, distance: 928.8
click at [1078, 324] on div at bounding box center [997, 281] width 218 height 483
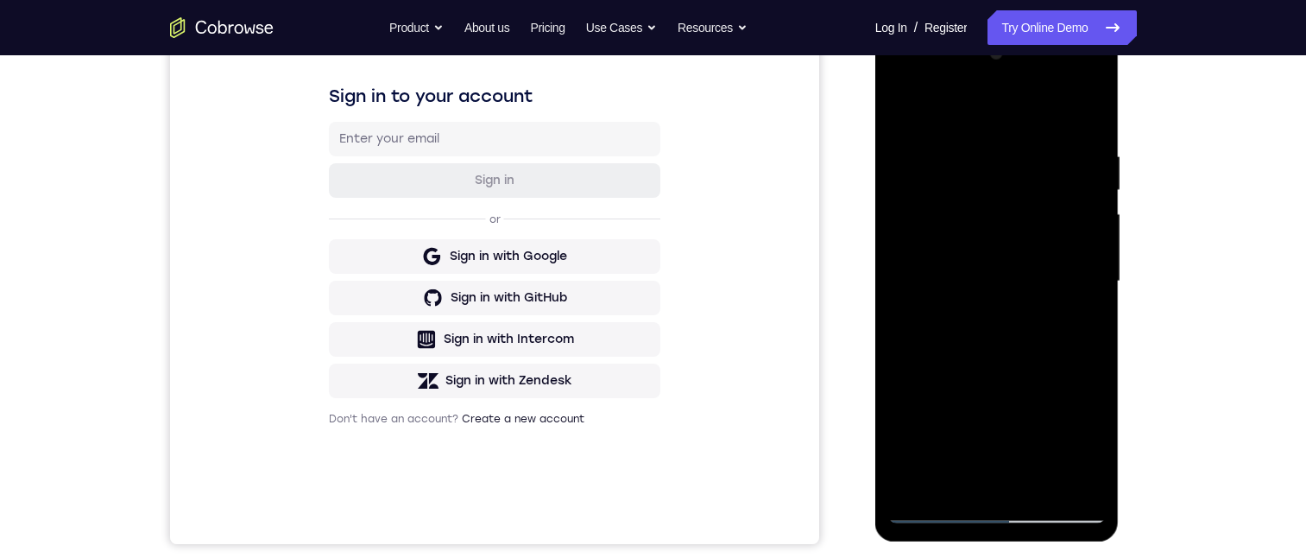
click at [1080, 324] on div at bounding box center [997, 281] width 218 height 483
click at [899, 106] on div at bounding box center [997, 281] width 218 height 483
click at [1020, 270] on div at bounding box center [997, 281] width 218 height 483
click at [957, 486] on div at bounding box center [997, 281] width 218 height 483
click at [1081, 323] on div at bounding box center [997, 281] width 218 height 483
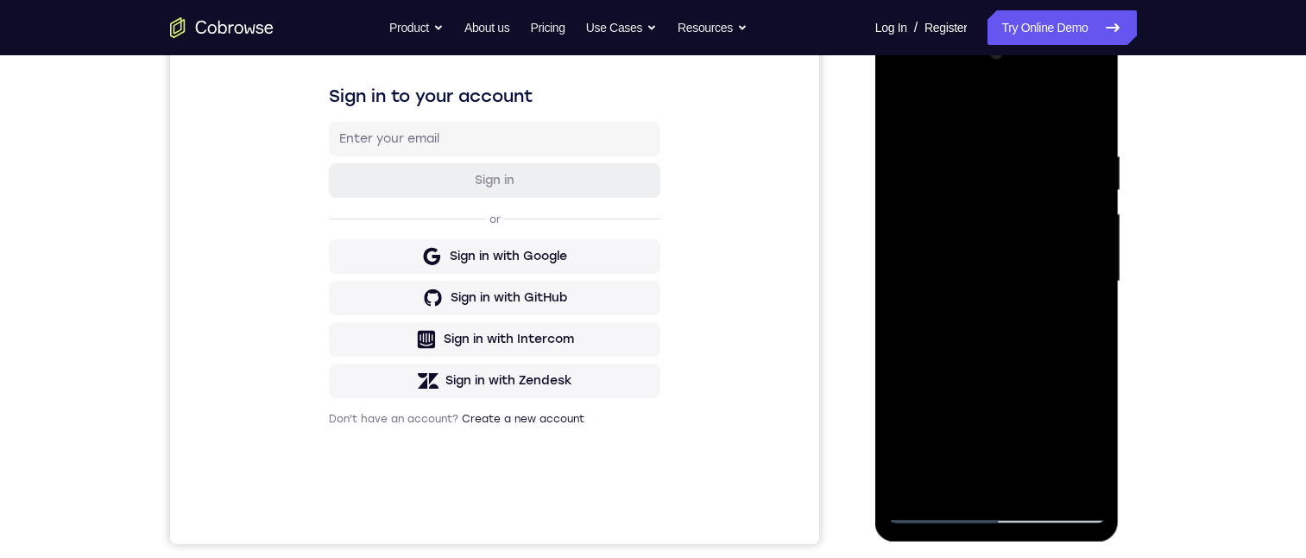
click at [902, 103] on div at bounding box center [997, 281] width 218 height 483
drag, startPoint x: 1060, startPoint y: 390, endPoint x: 1050, endPoint y: 317, distance: 74.1
click at [1058, 224] on div at bounding box center [997, 281] width 218 height 483
click at [967, 376] on div at bounding box center [997, 281] width 218 height 483
click at [964, 479] on div at bounding box center [997, 281] width 218 height 483
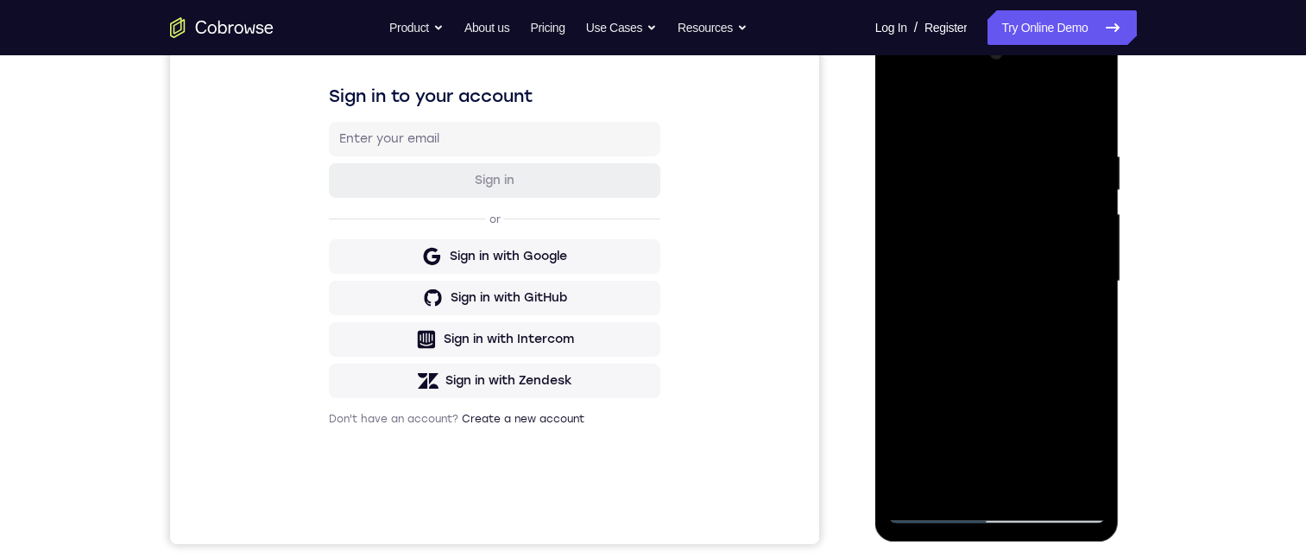
click at [1081, 324] on div at bounding box center [997, 281] width 218 height 483
click at [899, 102] on div at bounding box center [997, 281] width 218 height 483
drag, startPoint x: 1021, startPoint y: 349, endPoint x: 1021, endPoint y: 469, distance: 120.0
click at [1021, 469] on div at bounding box center [997, 281] width 218 height 483
drag, startPoint x: 1015, startPoint y: 341, endPoint x: 1002, endPoint y: 454, distance: 113.8
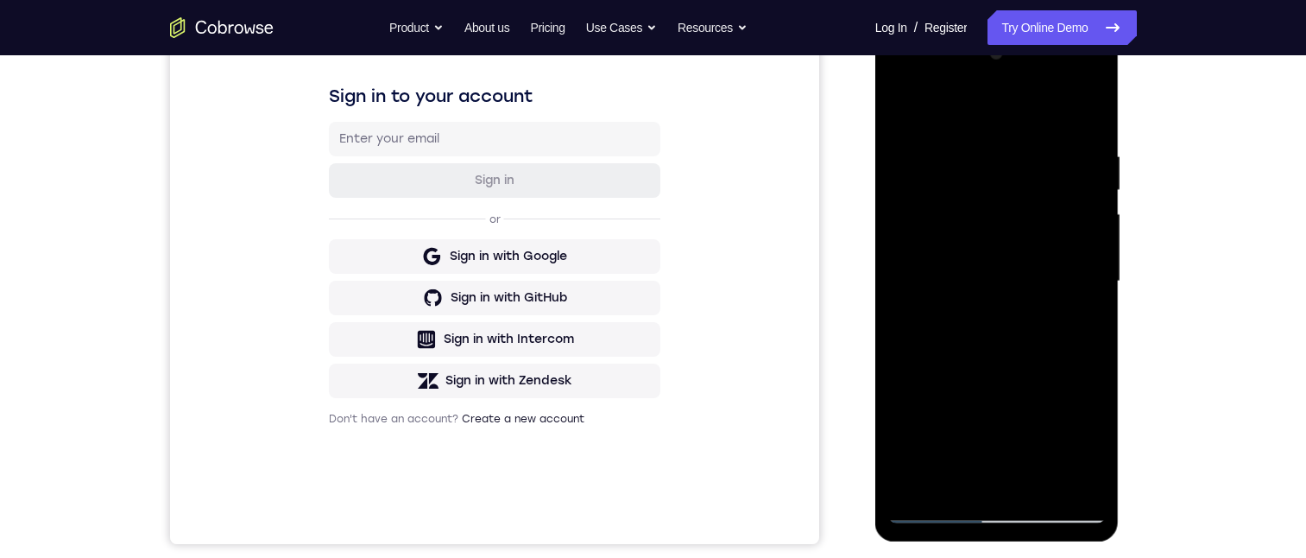
click at [1002, 454] on div at bounding box center [997, 281] width 218 height 483
click at [1015, 262] on div at bounding box center [997, 281] width 218 height 483
click at [1079, 323] on div at bounding box center [997, 281] width 218 height 483
click at [900, 111] on div at bounding box center [997, 281] width 218 height 483
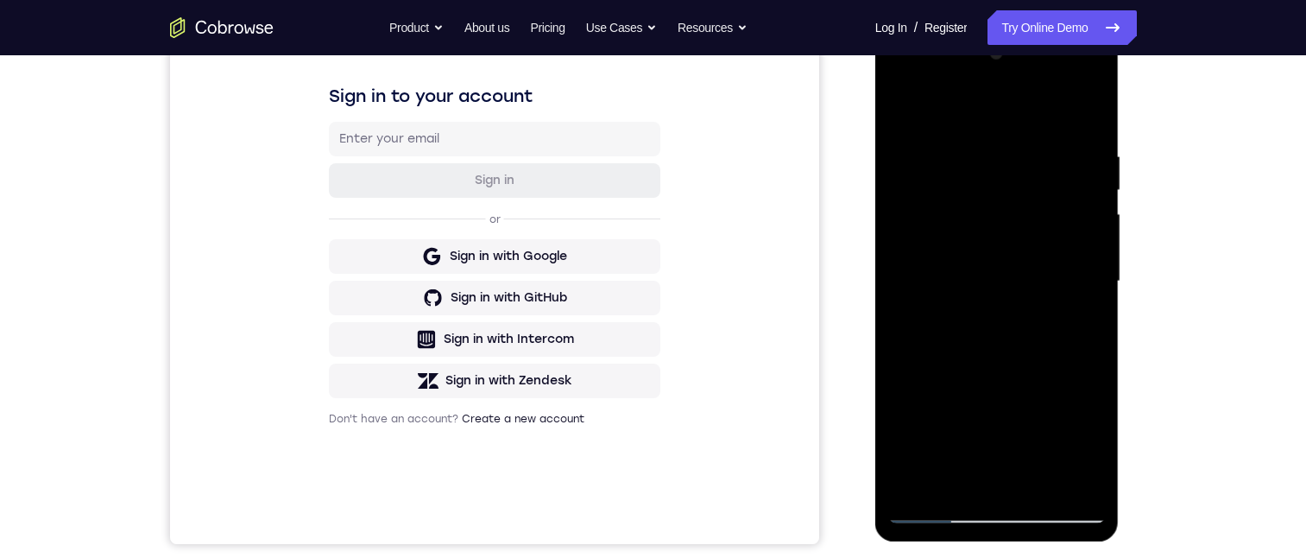
click at [985, 303] on div at bounding box center [997, 281] width 218 height 483
click at [957, 478] on div at bounding box center [997, 281] width 218 height 483
click at [1082, 327] on div at bounding box center [997, 281] width 218 height 483
click at [900, 113] on div at bounding box center [997, 281] width 218 height 483
click at [972, 262] on div at bounding box center [997, 281] width 218 height 483
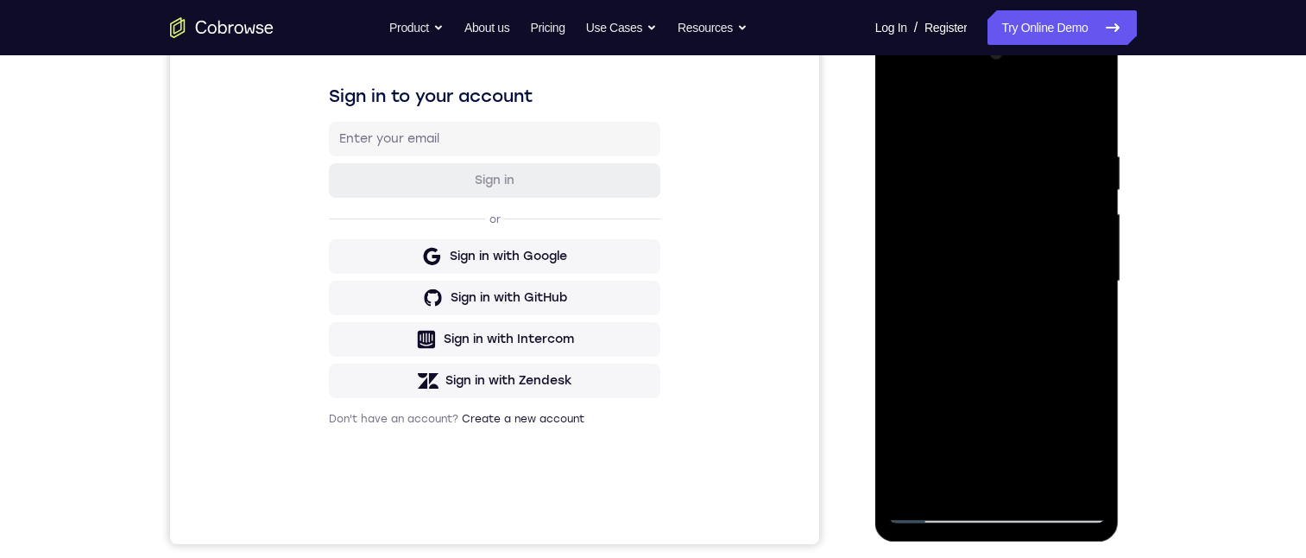
click at [935, 479] on div at bounding box center [997, 281] width 218 height 483
click at [1079, 324] on div at bounding box center [997, 281] width 218 height 483
click at [970, 269] on div at bounding box center [997, 281] width 218 height 483
drag, startPoint x: 968, startPoint y: 286, endPoint x: 953, endPoint y: 331, distance: 47.2
click at [956, 326] on div at bounding box center [997, 281] width 218 height 483
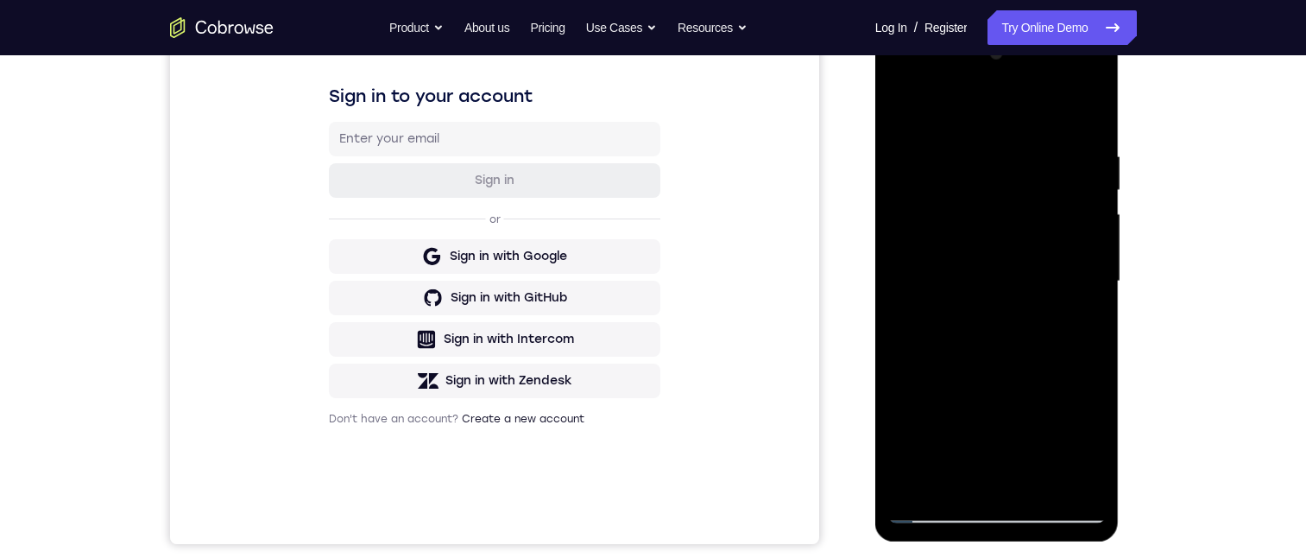
drag, startPoint x: 957, startPoint y: 390, endPoint x: 983, endPoint y: 248, distance: 144.8
click at [983, 248] on div at bounding box center [997, 281] width 218 height 483
click at [976, 412] on div at bounding box center [997, 281] width 218 height 483
click at [1072, 325] on div at bounding box center [997, 281] width 218 height 483
click at [900, 108] on div at bounding box center [997, 281] width 218 height 483
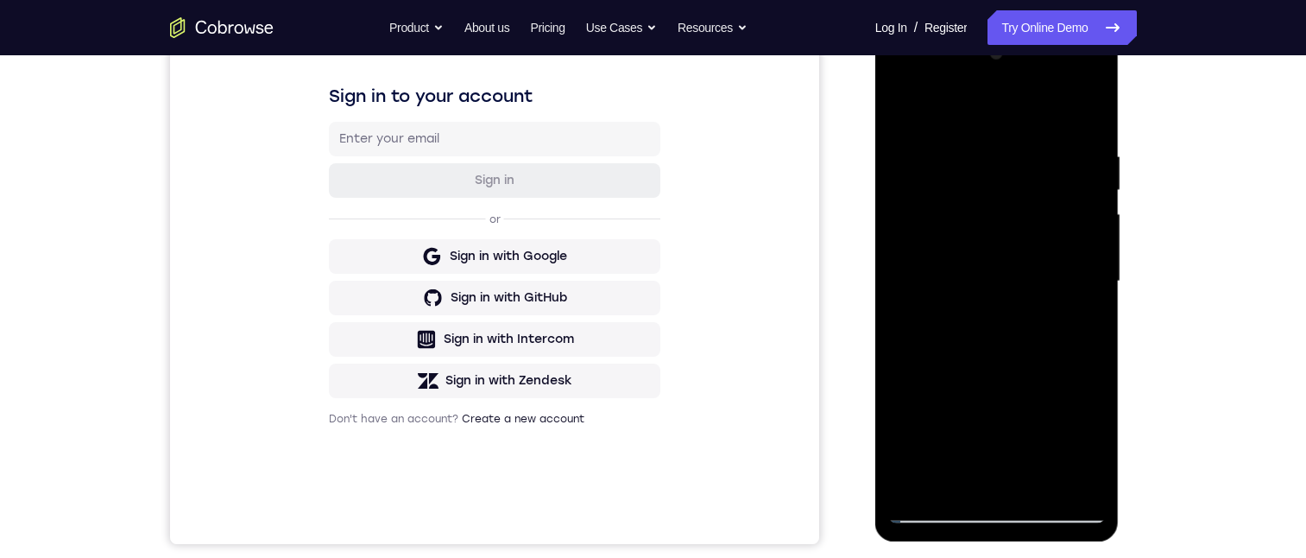
click at [1036, 231] on div at bounding box center [997, 281] width 218 height 483
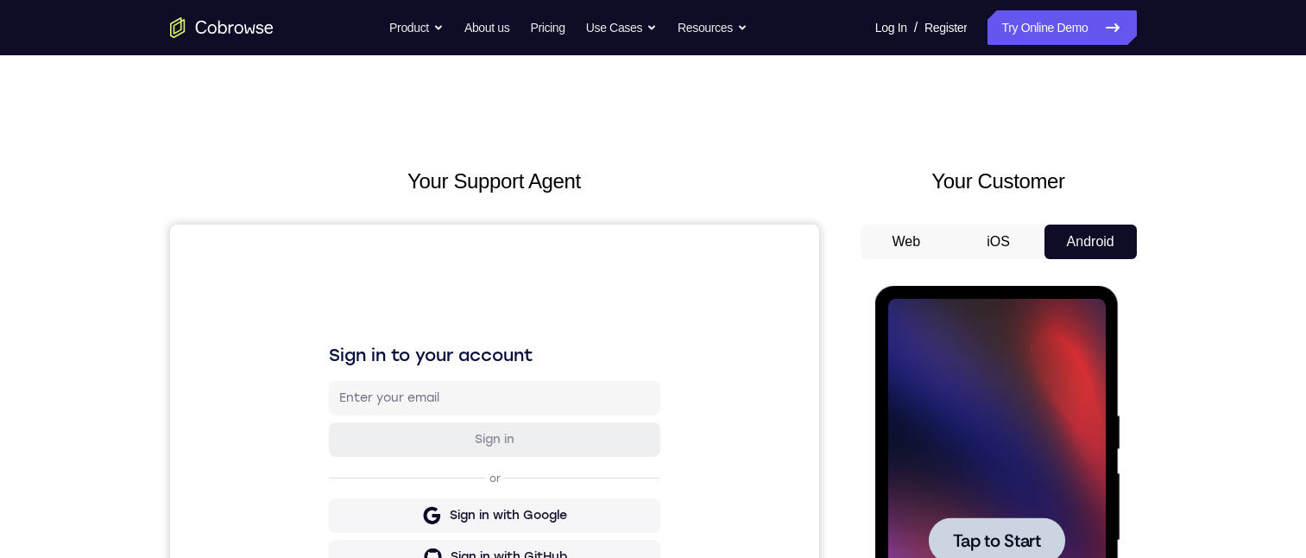
click at [1012, 548] on span "Tap to Start" at bounding box center [997, 540] width 88 height 17
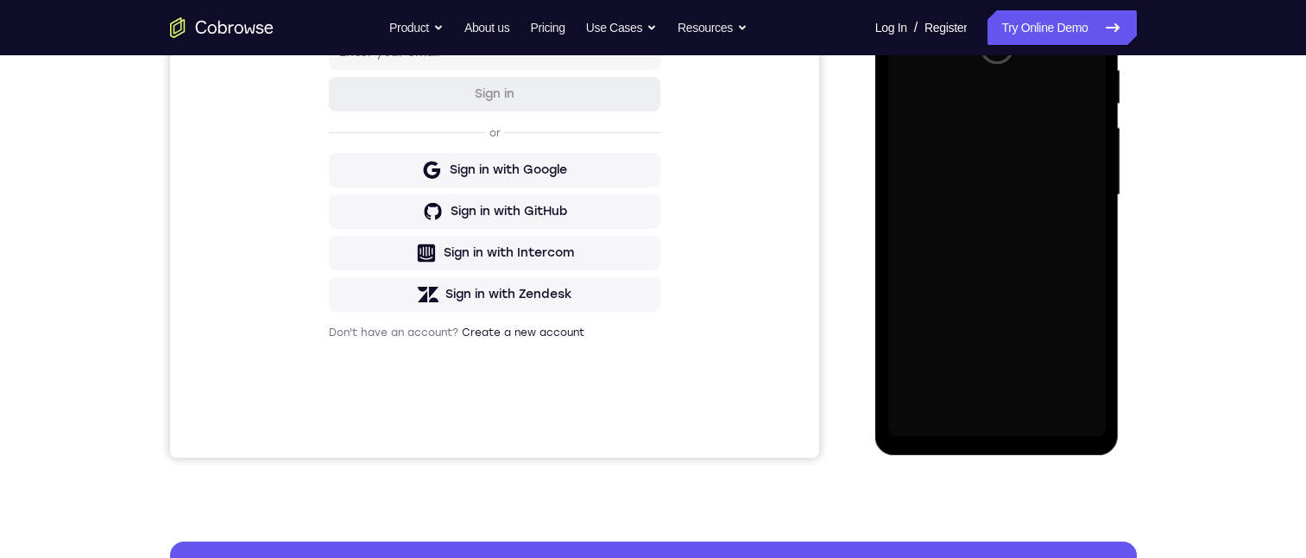
scroll to position [259, 0]
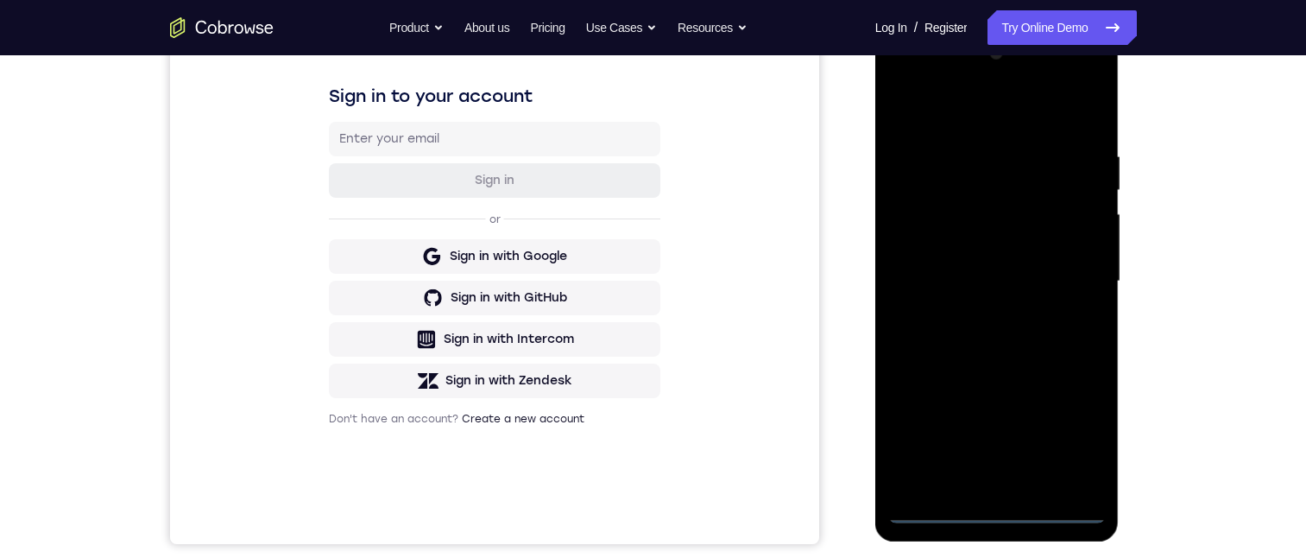
click at [995, 513] on div at bounding box center [997, 281] width 218 height 483
click at [992, 504] on div at bounding box center [997, 281] width 218 height 483
click at [1081, 427] on div at bounding box center [997, 281] width 218 height 483
click at [1072, 432] on div at bounding box center [997, 281] width 218 height 483
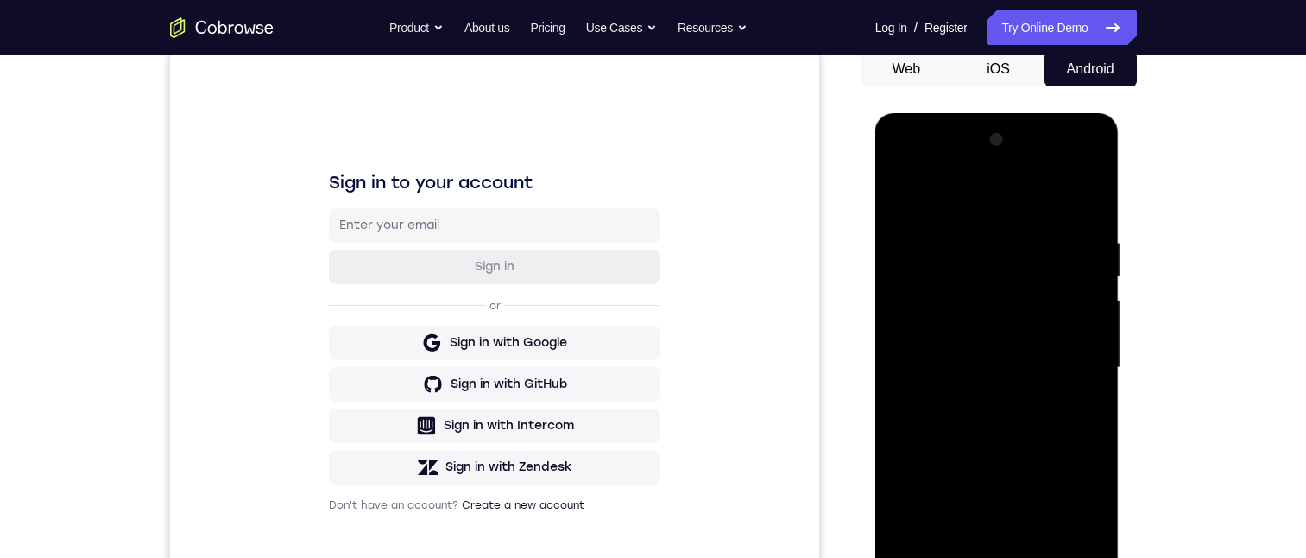
click at [995, 203] on div at bounding box center [997, 367] width 218 height 483
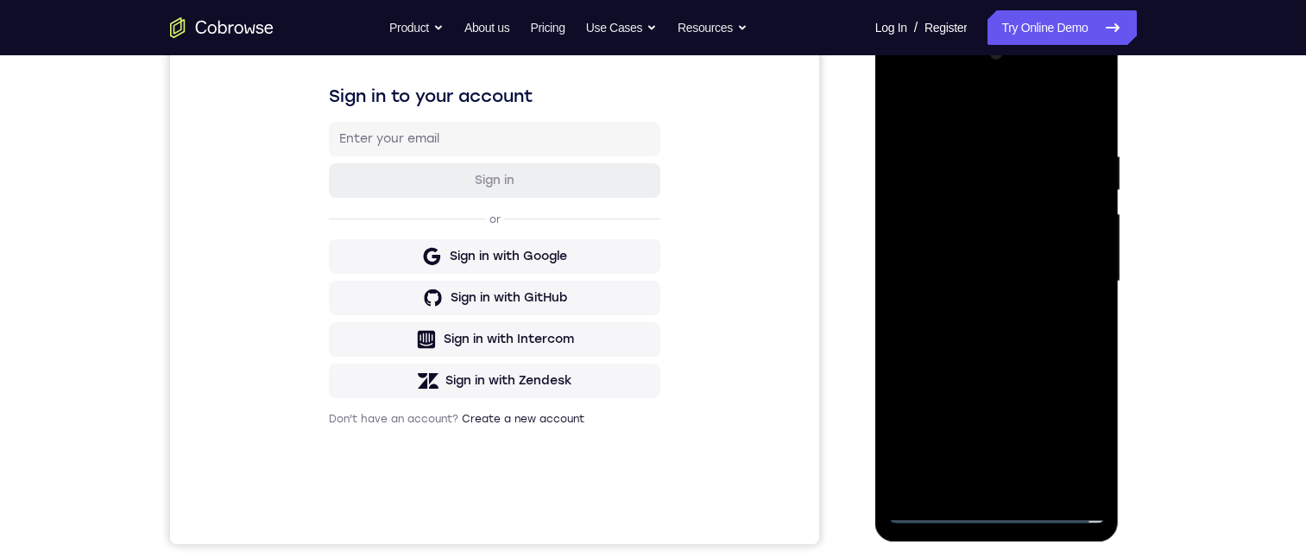
click at [1068, 282] on div at bounding box center [997, 281] width 218 height 483
click at [981, 308] on div at bounding box center [997, 281] width 218 height 483
click at [1005, 269] on div at bounding box center [997, 281] width 218 height 483
click at [1022, 246] on div at bounding box center [997, 281] width 218 height 483
click at [1001, 285] on div at bounding box center [997, 281] width 218 height 483
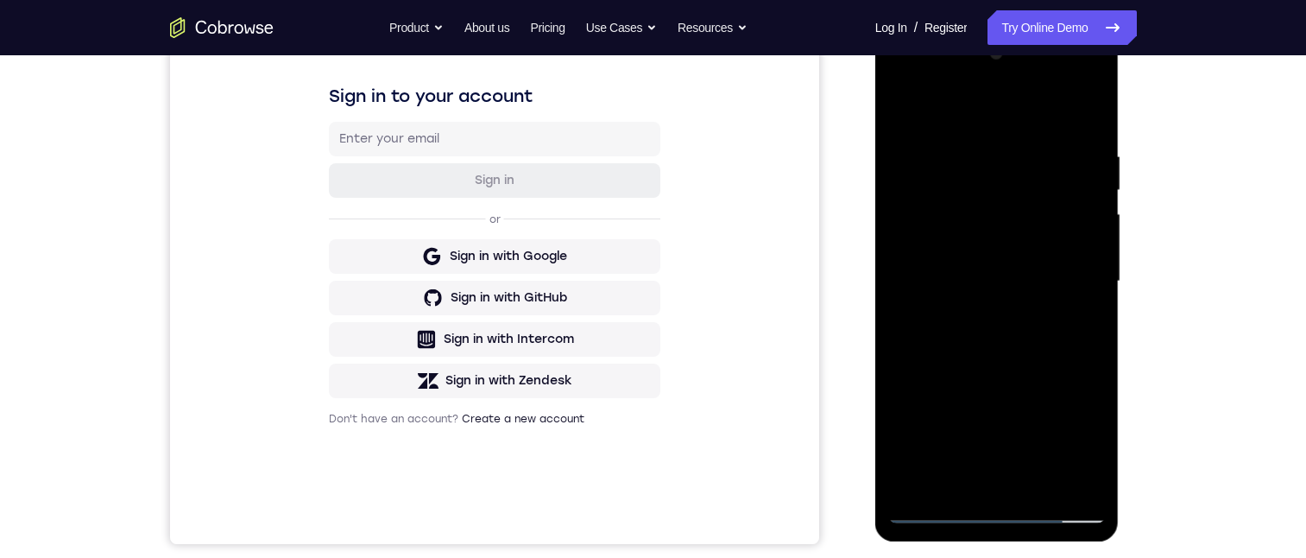
click at [997, 356] on div at bounding box center [997, 281] width 218 height 483
click at [1041, 484] on div at bounding box center [997, 281] width 218 height 483
click at [991, 371] on div at bounding box center [997, 281] width 218 height 483
click at [998, 234] on div at bounding box center [997, 281] width 218 height 483
click at [970, 480] on div at bounding box center [997, 281] width 218 height 483
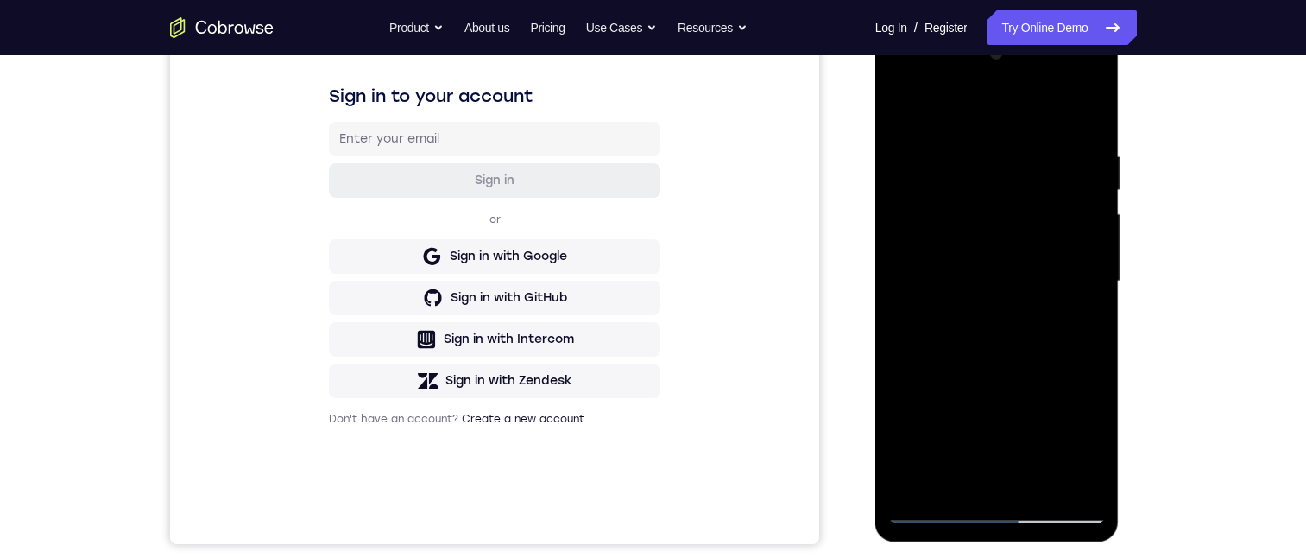
click at [1076, 445] on div at bounding box center [997, 281] width 218 height 483
drag, startPoint x: 1093, startPoint y: 448, endPoint x: 1091, endPoint y: 457, distance: 8.8
click at [1092, 456] on div at bounding box center [997, 281] width 218 height 483
drag, startPoint x: 1082, startPoint y: 322, endPoint x: 879, endPoint y: 120, distance: 286.3
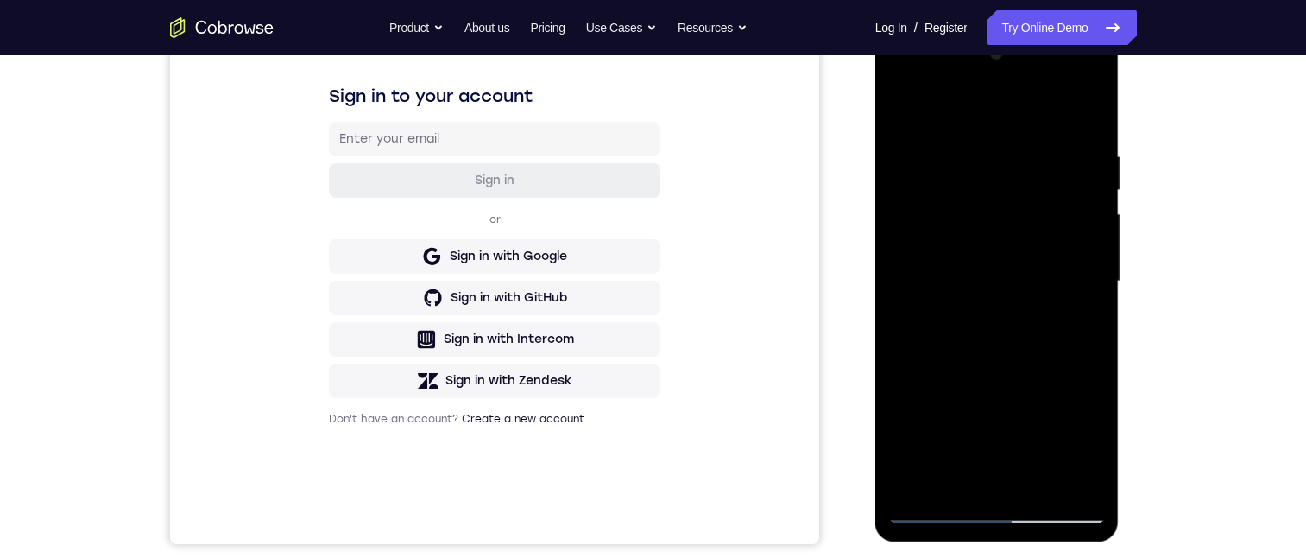
click at [1081, 322] on div at bounding box center [997, 281] width 218 height 483
click at [904, 112] on div at bounding box center [997, 281] width 218 height 483
click at [1004, 270] on div at bounding box center [997, 281] width 218 height 483
click at [950, 478] on div at bounding box center [997, 281] width 218 height 483
click at [1076, 325] on div at bounding box center [997, 281] width 218 height 483
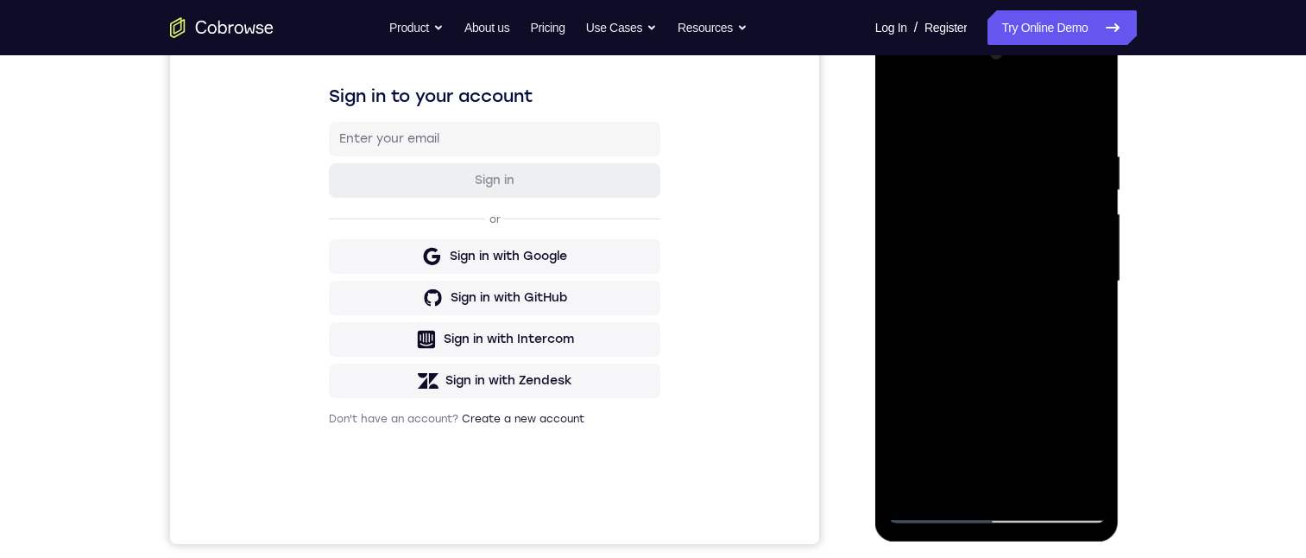
click at [1072, 323] on div at bounding box center [997, 281] width 218 height 483
click at [1078, 326] on div at bounding box center [997, 281] width 218 height 483
